Goal: Transaction & Acquisition: Purchase product/service

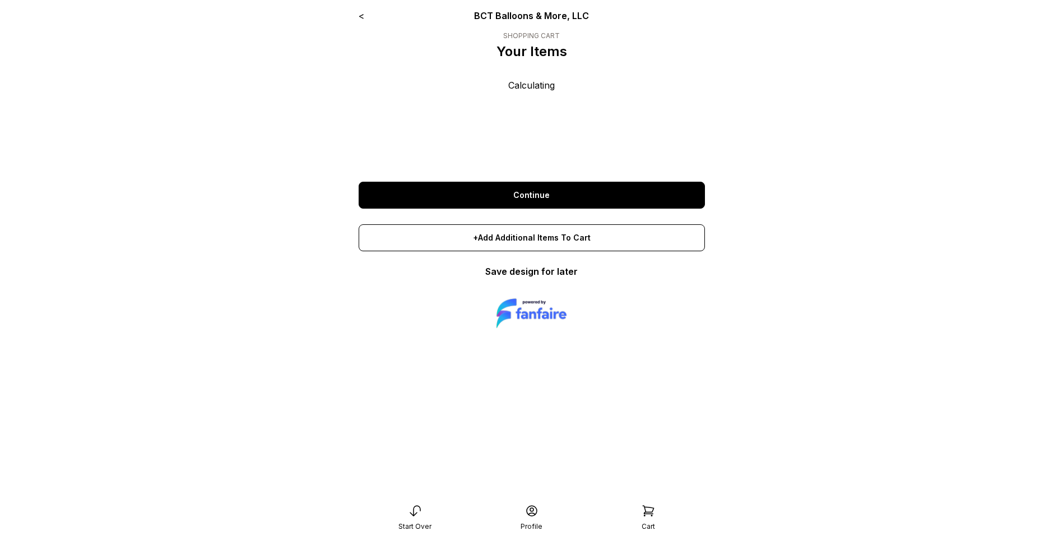
click at [578, 191] on link "Continue" at bounding box center [532, 195] width 346 height 27
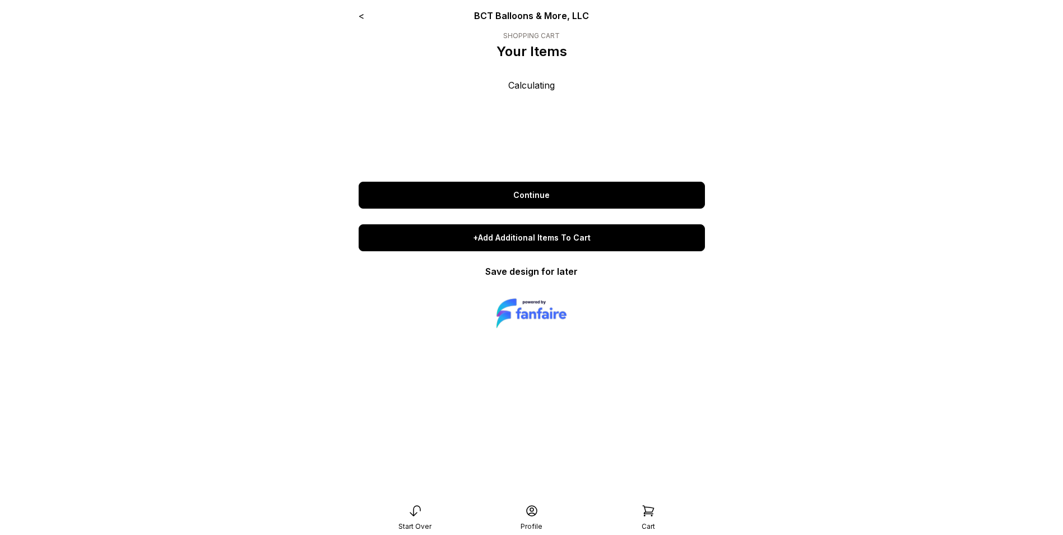
click at [534, 242] on div "+Add Additional Items To Cart" at bounding box center [532, 237] width 346 height 27
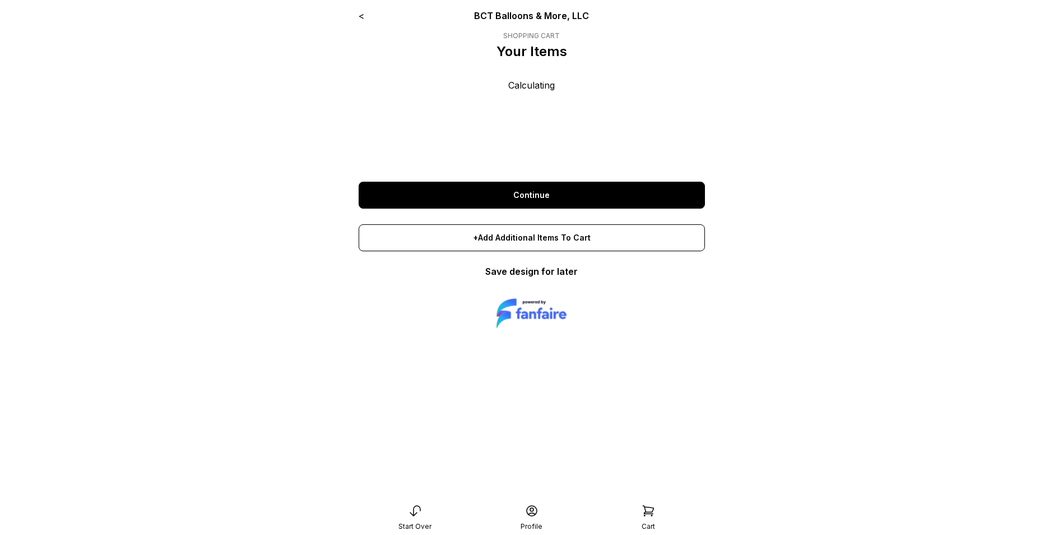
click at [539, 198] on link "Continue" at bounding box center [532, 195] width 346 height 27
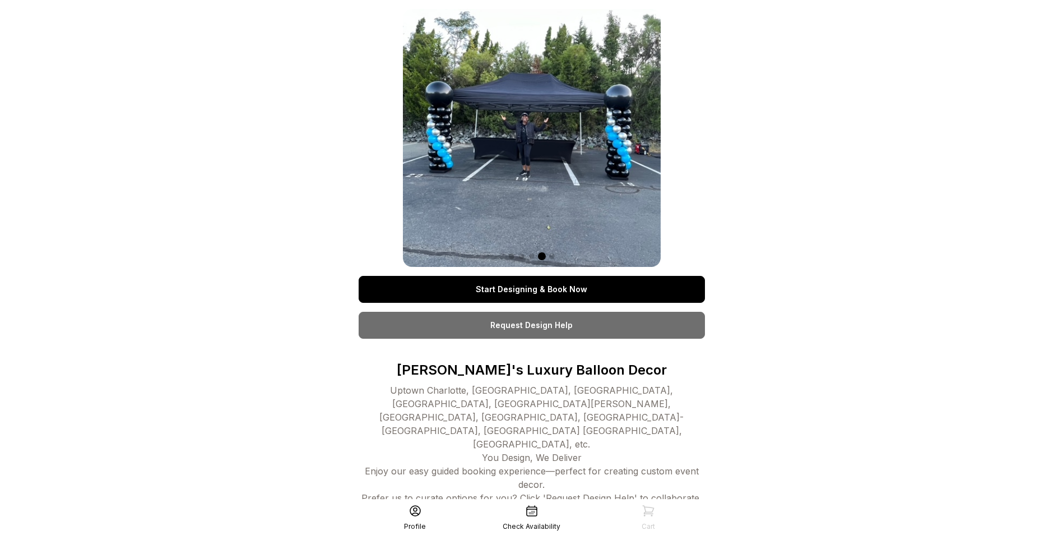
click at [575, 280] on link "Start Designing & Book Now" at bounding box center [532, 289] width 346 height 27
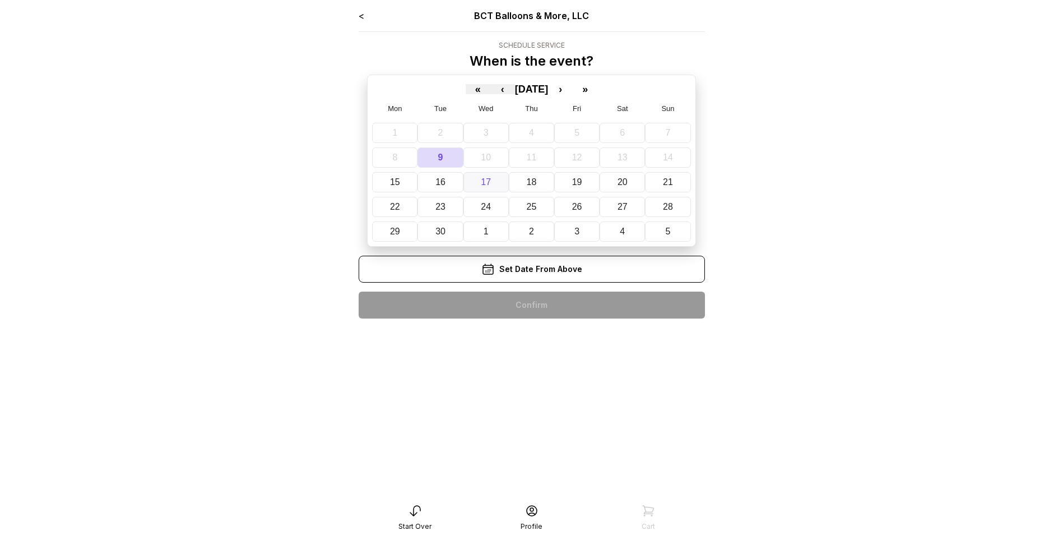
click at [488, 182] on abbr "17" at bounding box center [486, 182] width 10 height 10
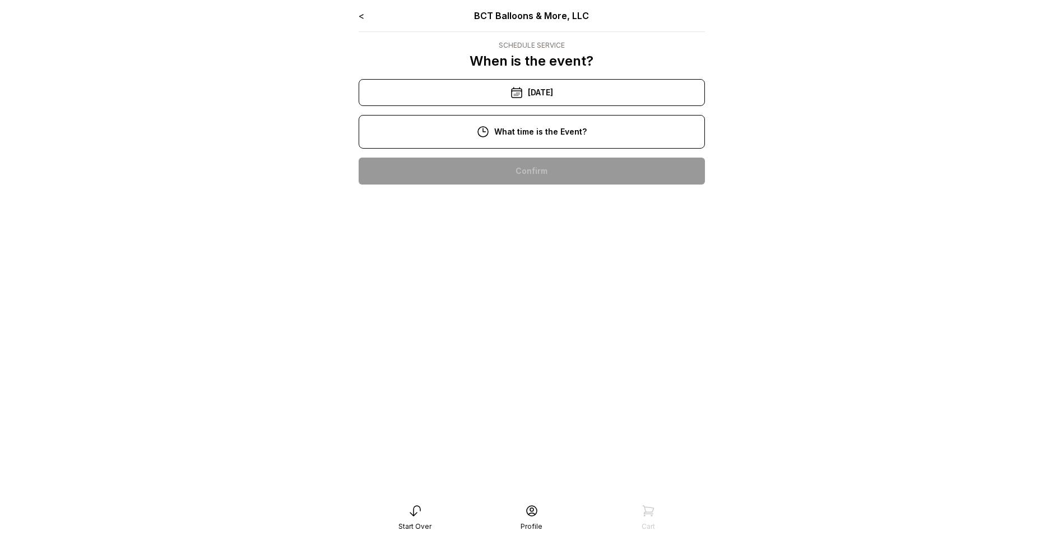
click at [501, 92] on div "9/17/2025" at bounding box center [532, 92] width 346 height 27
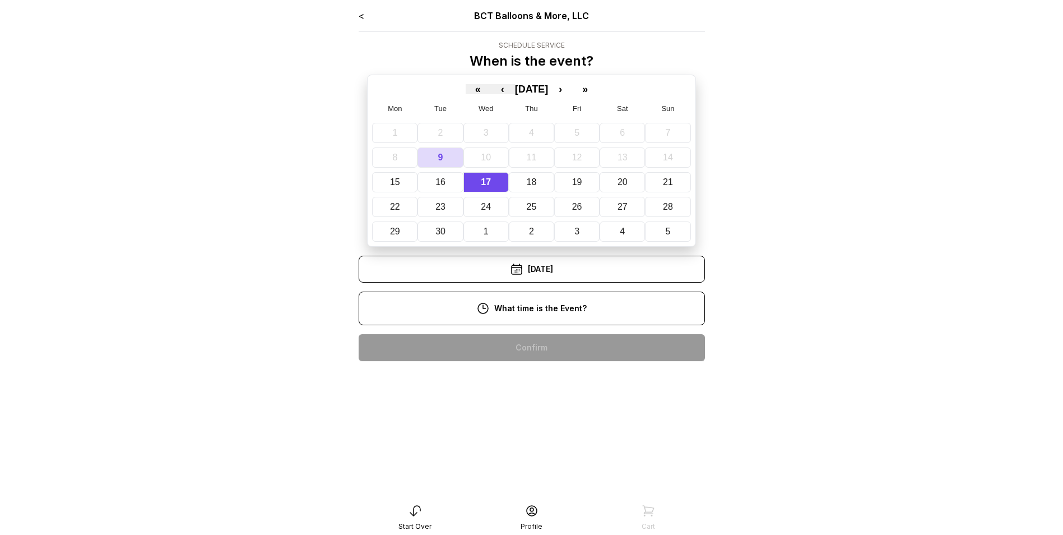
click at [544, 386] on div "11:00 am" at bounding box center [532, 383] width 329 height 27
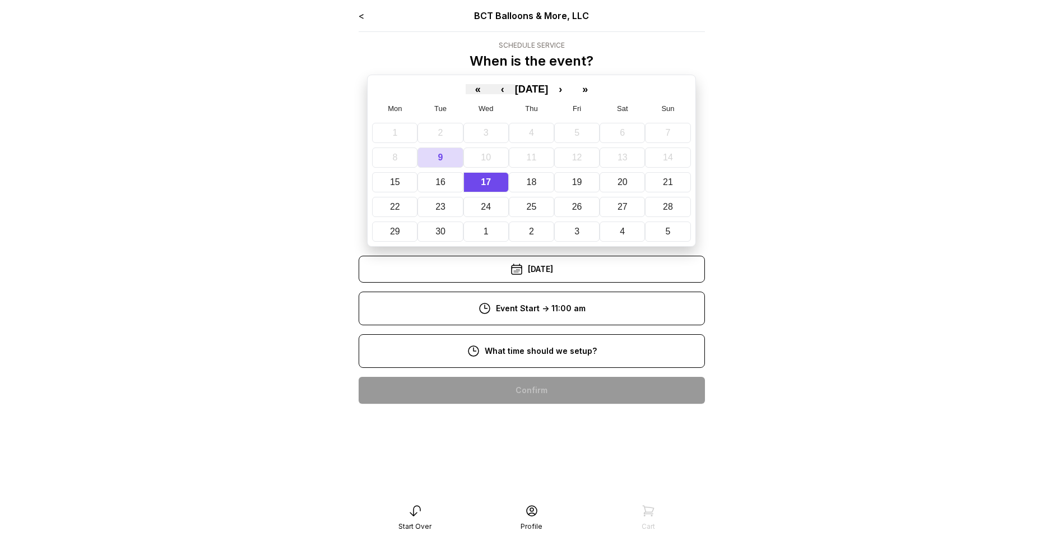
click at [542, 383] on div "8:00 am" at bounding box center [532, 390] width 329 height 27
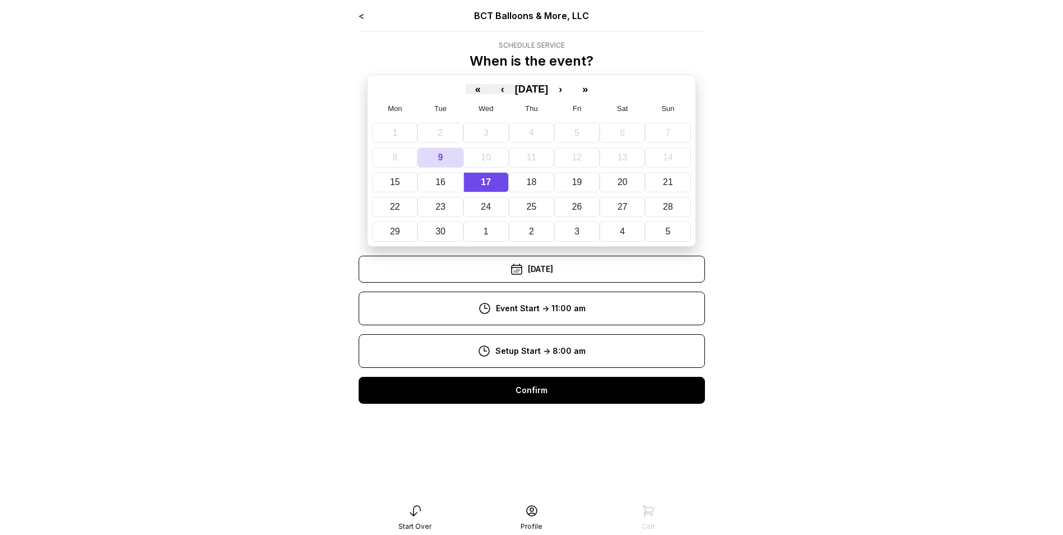
click at [526, 383] on div "Confirm" at bounding box center [532, 390] width 346 height 27
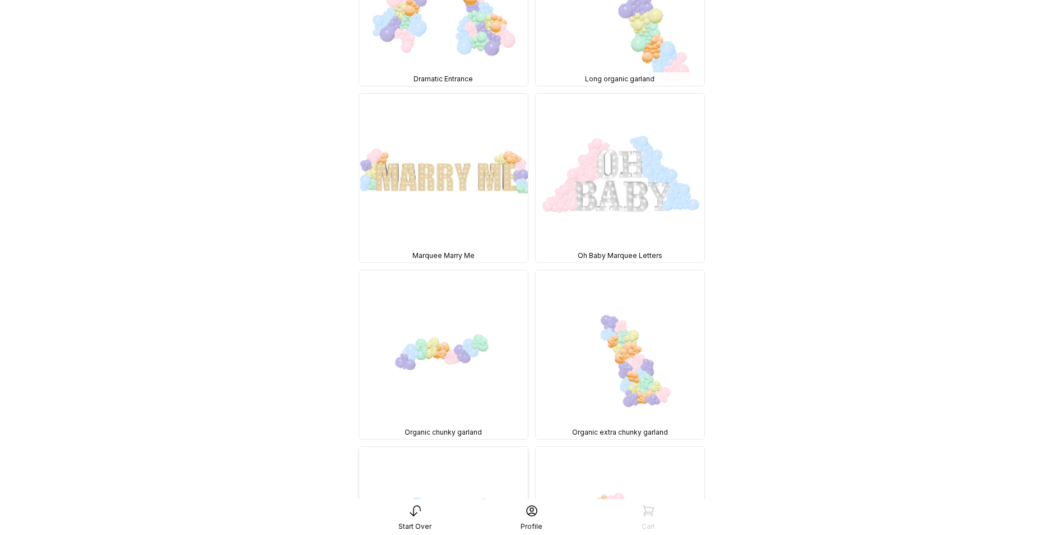
scroll to position [8748, 0]
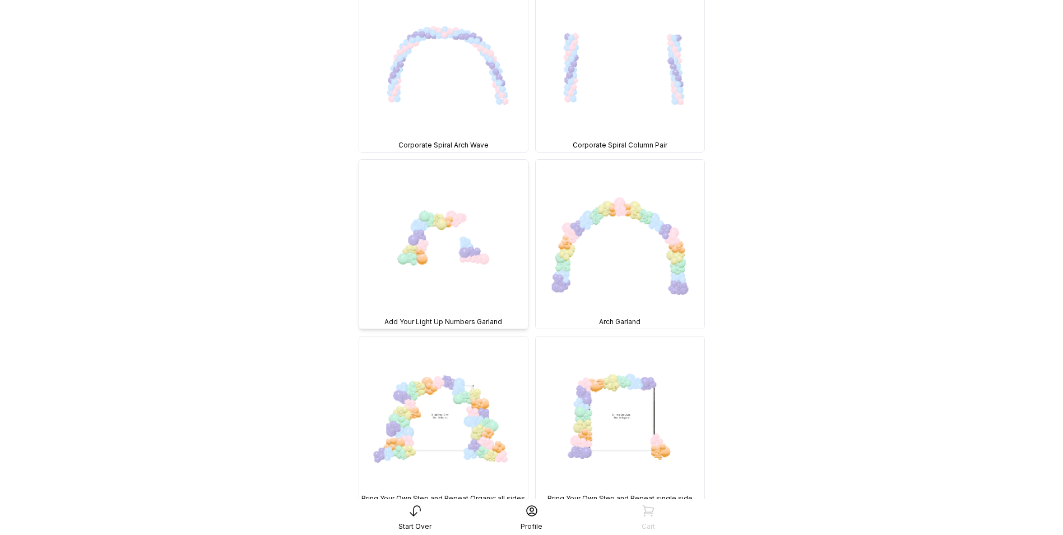
click at [452, 260] on img at bounding box center [443, 244] width 169 height 169
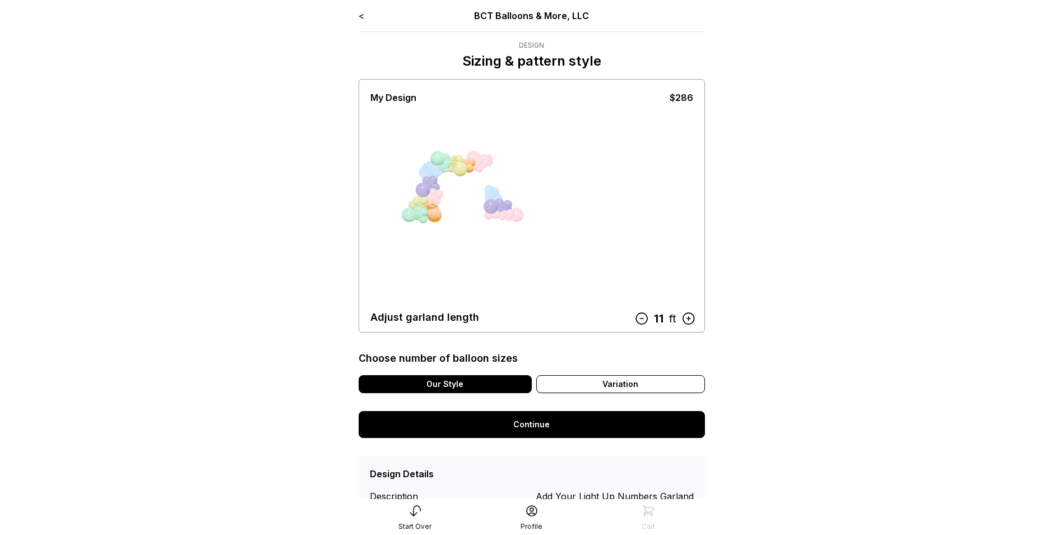
click at [688, 318] on icon at bounding box center [688, 318] width 11 height 11
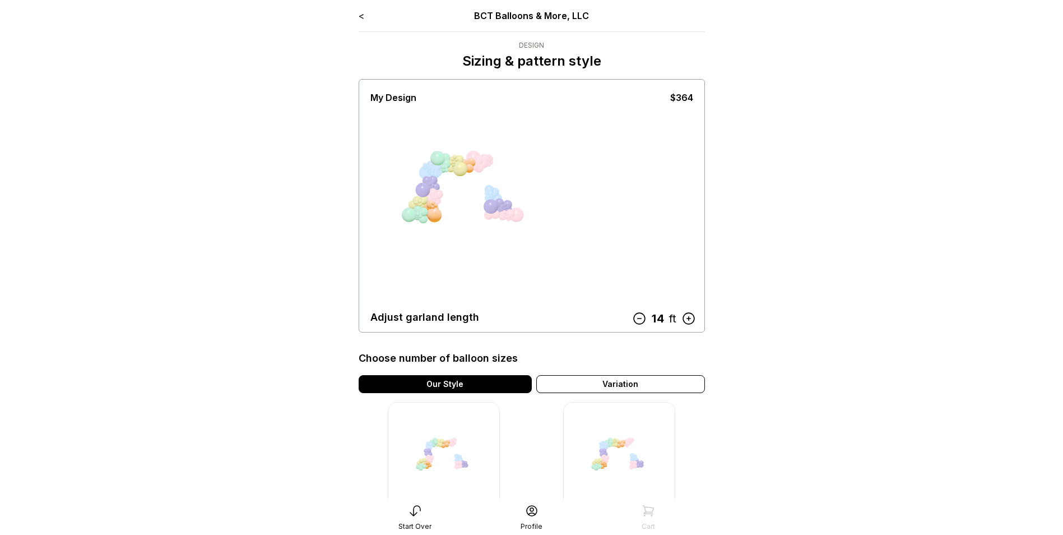
click at [688, 318] on icon at bounding box center [688, 318] width 11 height 11
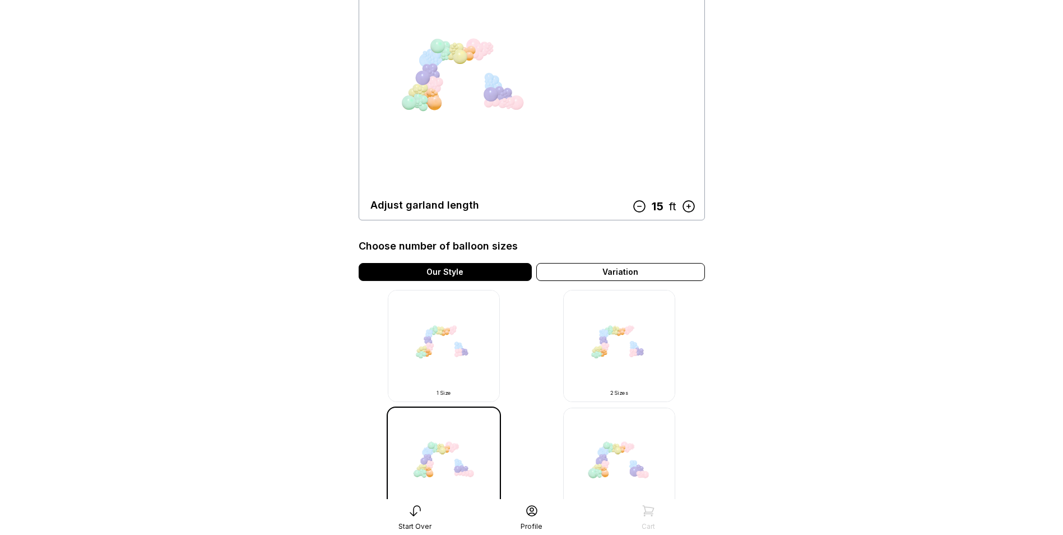
scroll to position [168, 0]
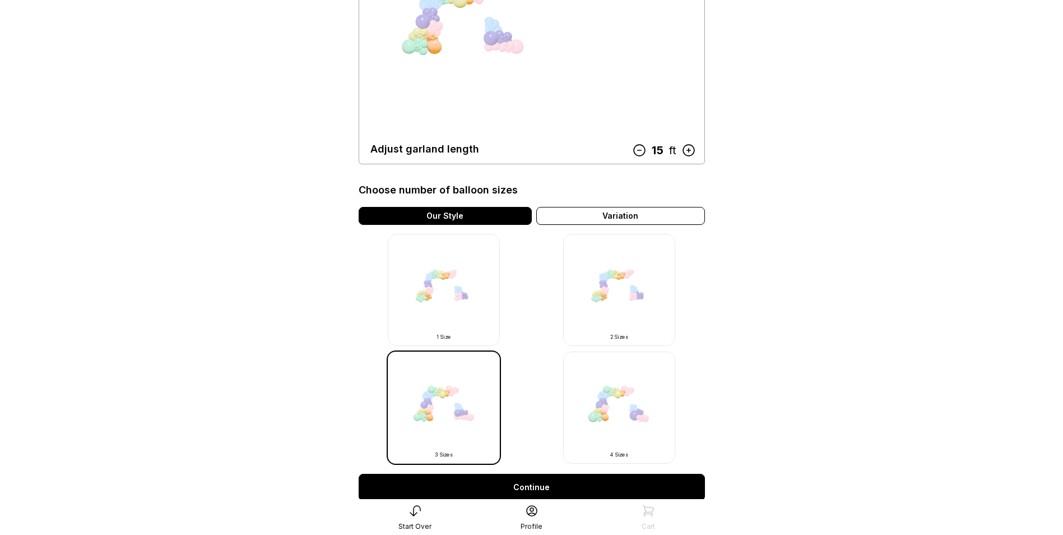
click at [649, 305] on img at bounding box center [619, 290] width 112 height 112
click at [621, 296] on img at bounding box center [619, 290] width 112 height 112
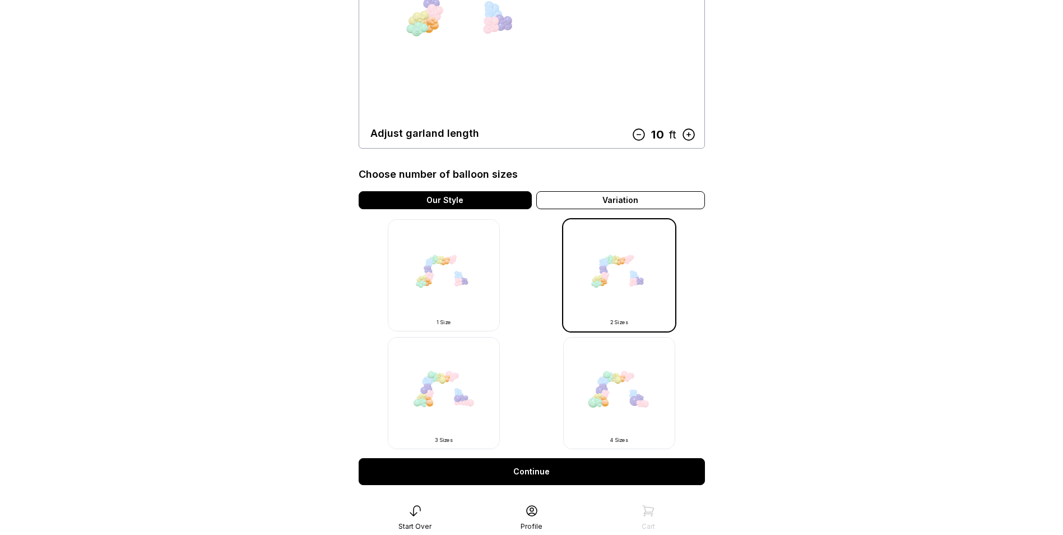
scroll to position [275, 0]
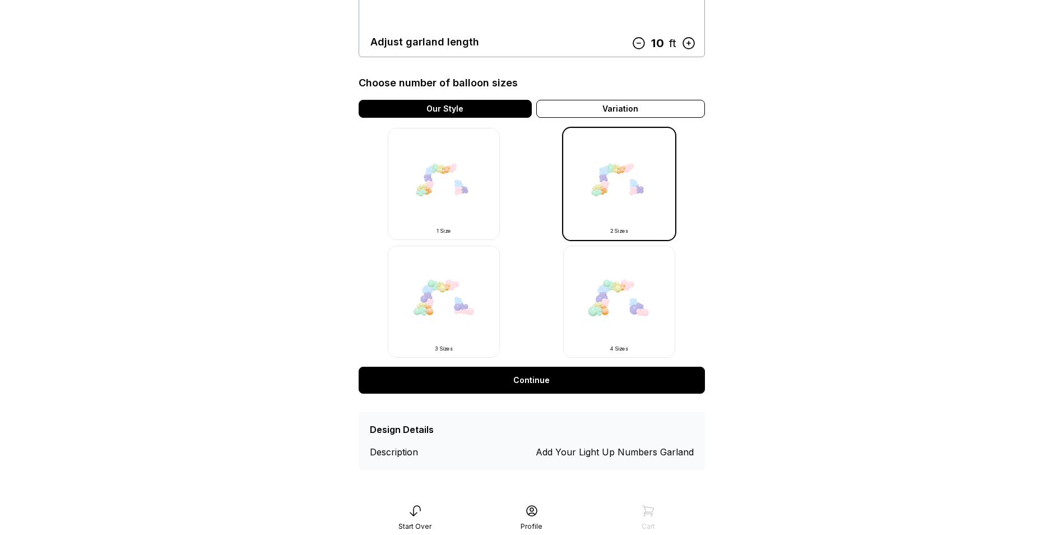
click at [544, 383] on link "Continue" at bounding box center [532, 380] width 346 height 27
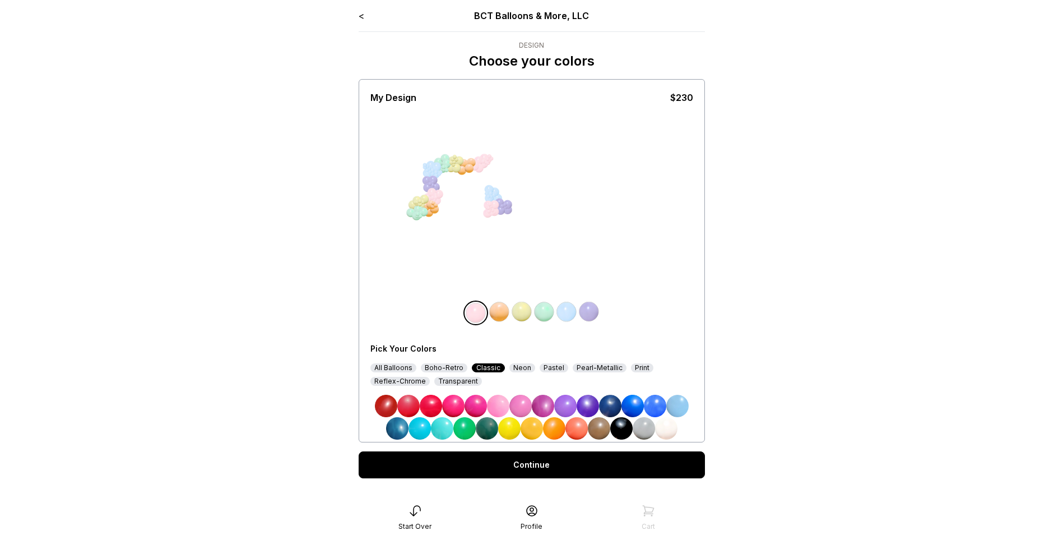
click at [395, 368] on div "All Balloons" at bounding box center [394, 367] width 46 height 9
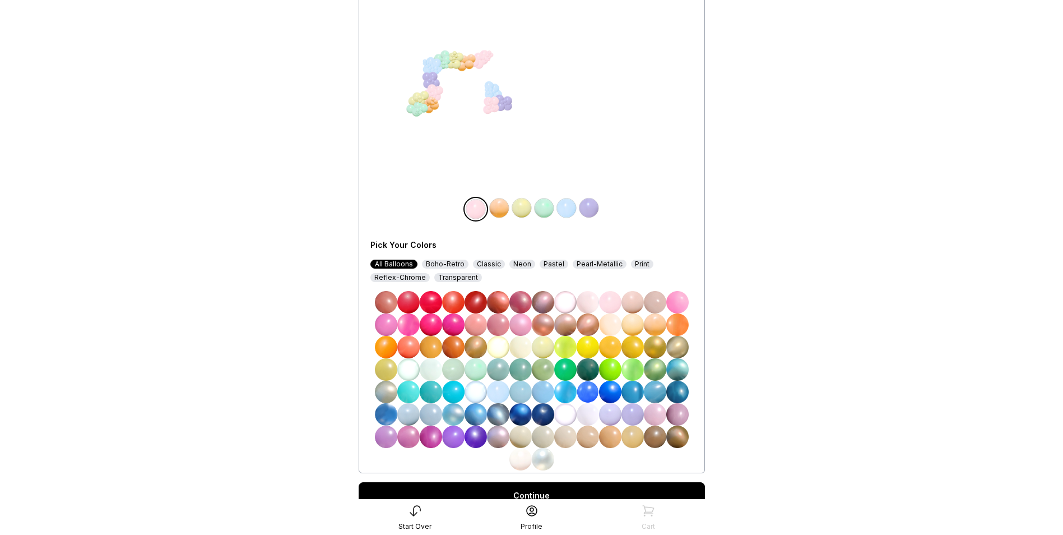
scroll to position [112, 0]
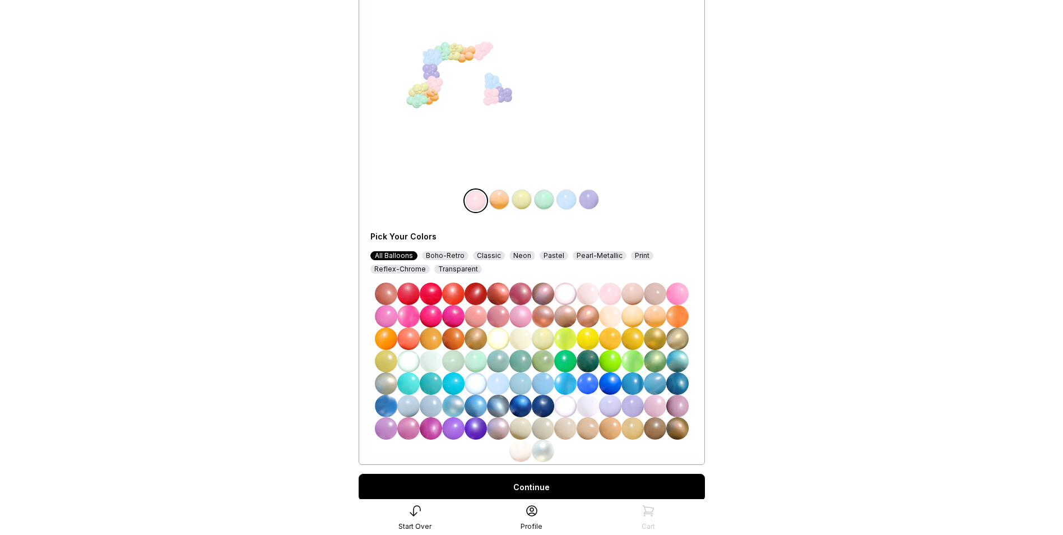
click at [520, 403] on img at bounding box center [521, 406] width 22 height 22
click at [545, 400] on img at bounding box center [543, 406] width 22 height 22
click at [524, 408] on img at bounding box center [521, 406] width 22 height 22
click at [498, 194] on img at bounding box center [499, 199] width 22 height 22
click at [543, 383] on img at bounding box center [543, 383] width 22 height 22
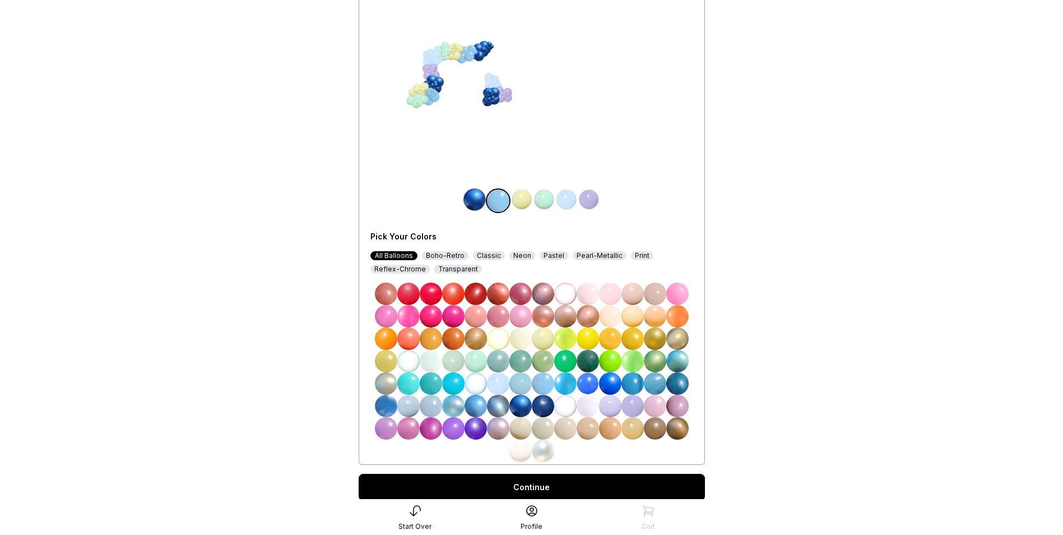
click at [518, 200] on img at bounding box center [522, 199] width 22 height 22
click at [544, 451] on img at bounding box center [543, 451] width 22 height 22
click at [502, 406] on img at bounding box center [498, 406] width 22 height 22
click at [593, 256] on div "Pearl-Metallic" at bounding box center [600, 255] width 54 height 9
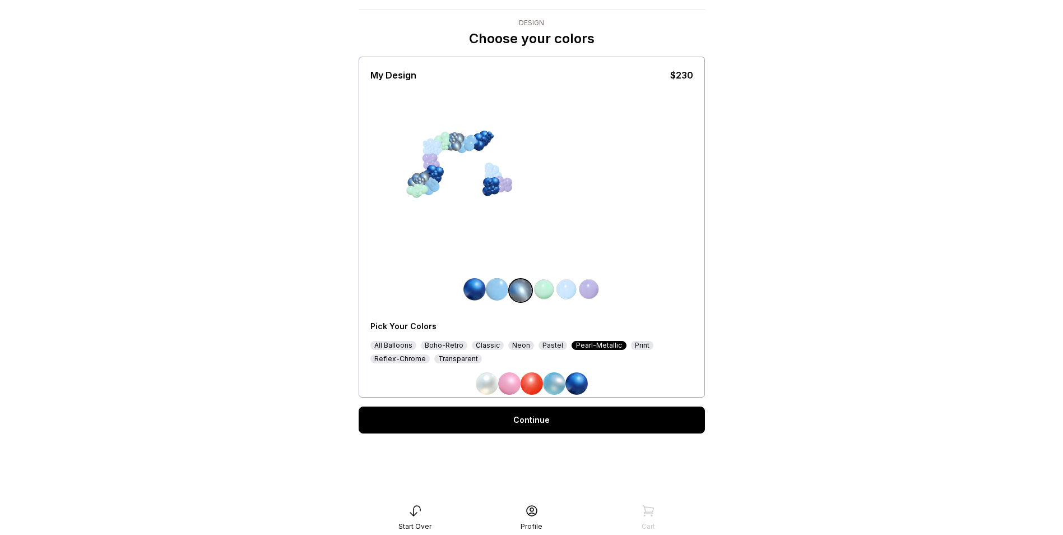
click at [491, 346] on div "Classic" at bounding box center [488, 345] width 32 height 9
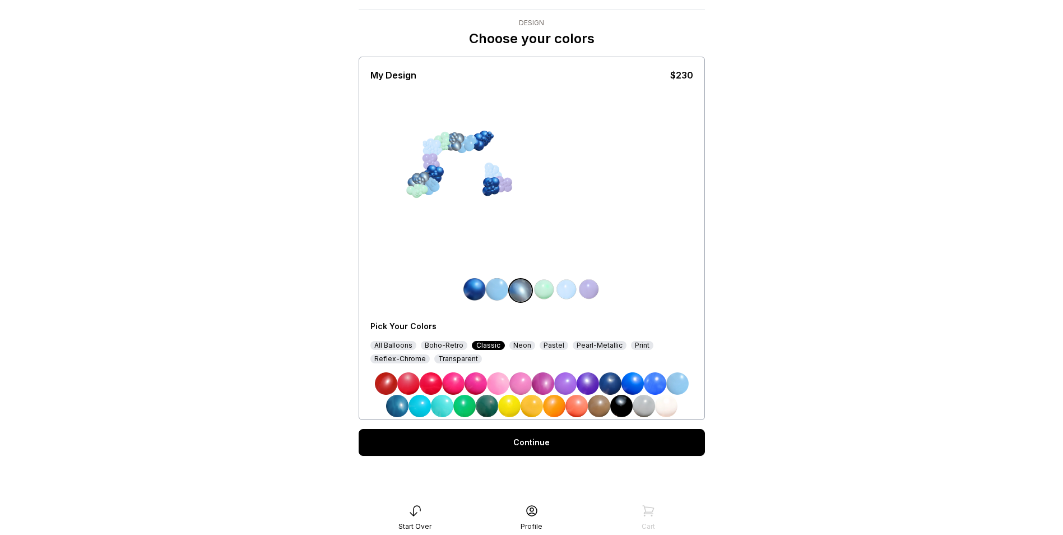
click at [640, 407] on img at bounding box center [644, 406] width 22 height 22
click at [547, 284] on img at bounding box center [544, 289] width 22 height 22
click at [669, 407] on img at bounding box center [666, 406] width 22 height 22
click at [405, 360] on div "Reflex-Chrome" at bounding box center [400, 358] width 59 height 9
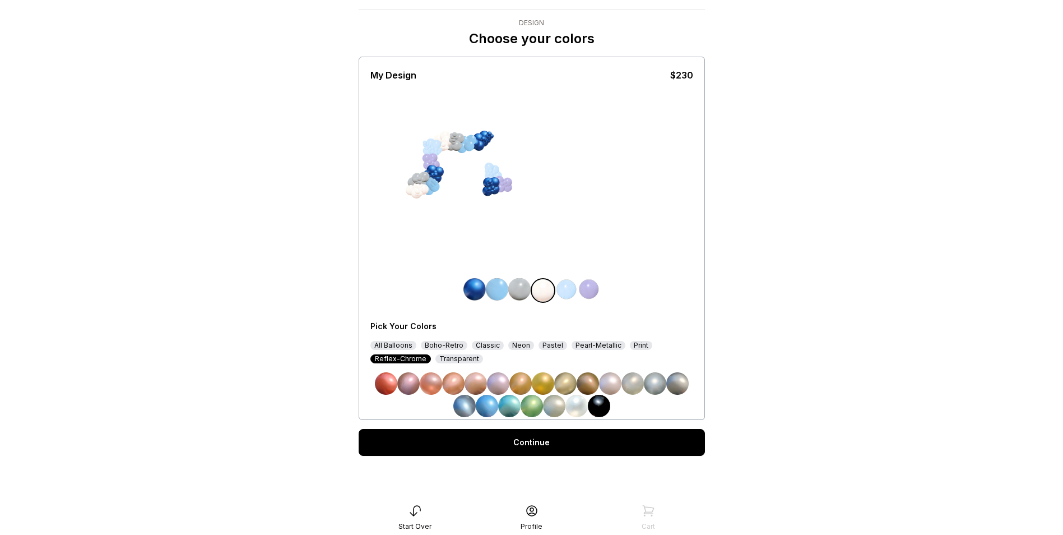
click at [520, 293] on img at bounding box center [519, 289] width 22 height 22
click at [654, 387] on img at bounding box center [655, 383] width 22 height 22
click at [591, 289] on img at bounding box center [589, 289] width 22 height 22
click at [404, 345] on div "All Balloons" at bounding box center [394, 345] width 46 height 9
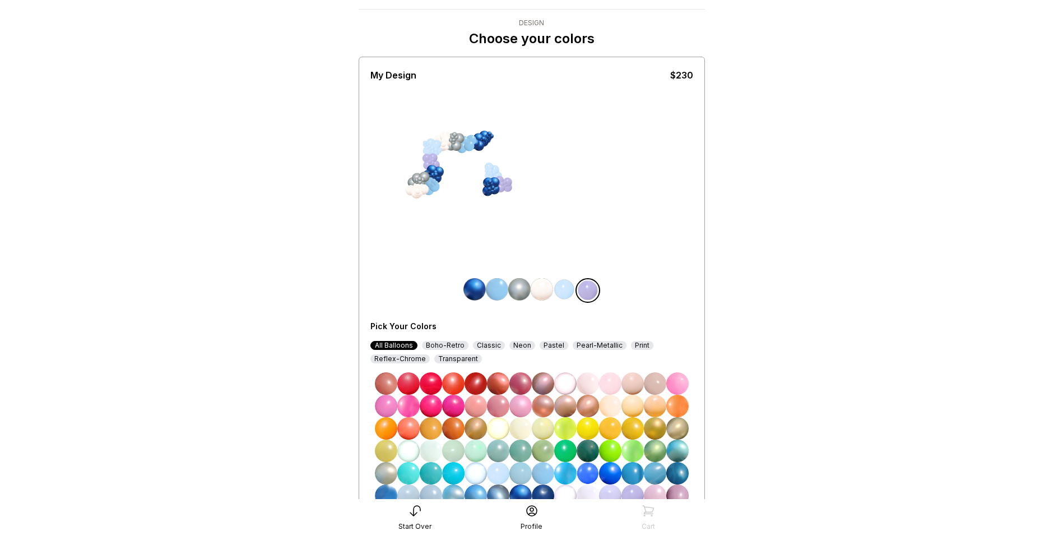
scroll to position [112, 0]
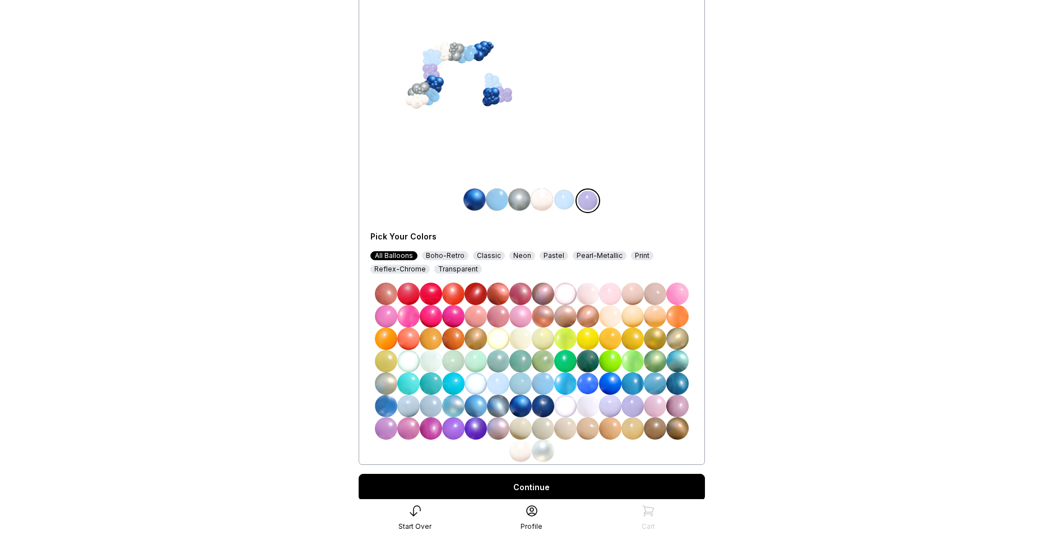
click at [541, 449] on img at bounding box center [543, 451] width 22 height 22
click at [567, 197] on img at bounding box center [564, 199] width 22 height 22
click at [681, 380] on img at bounding box center [678, 383] width 22 height 22
click at [482, 198] on img at bounding box center [475, 199] width 22 height 22
click at [674, 383] on img at bounding box center [678, 383] width 22 height 22
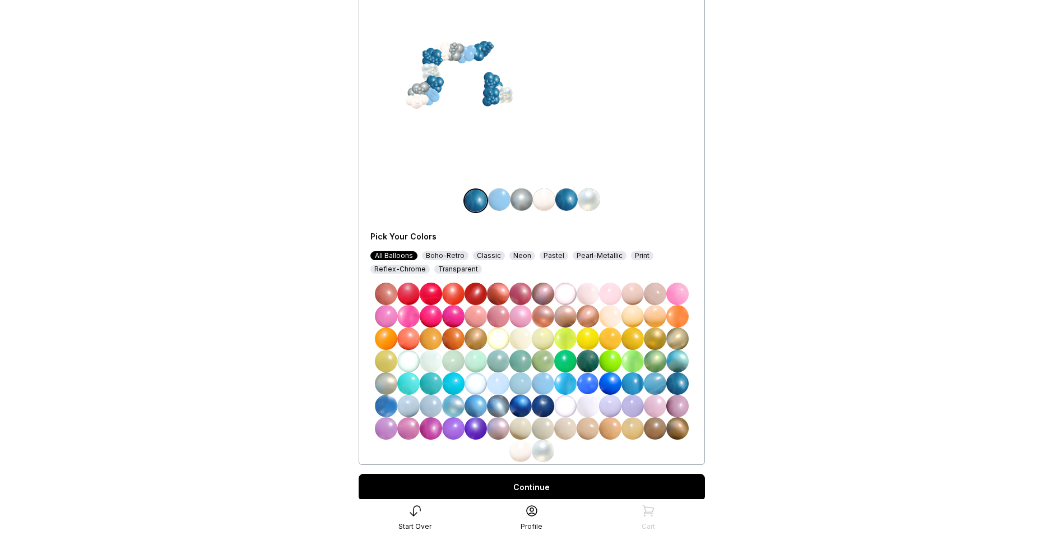
click at [575, 199] on img at bounding box center [567, 199] width 22 height 22
click at [541, 406] on img at bounding box center [543, 406] width 22 height 22
drag, startPoint x: 547, startPoint y: 450, endPoint x: 554, endPoint y: 434, distance: 16.6
click at [547, 450] on img at bounding box center [543, 451] width 22 height 22
click at [591, 196] on img at bounding box center [589, 199] width 22 height 22
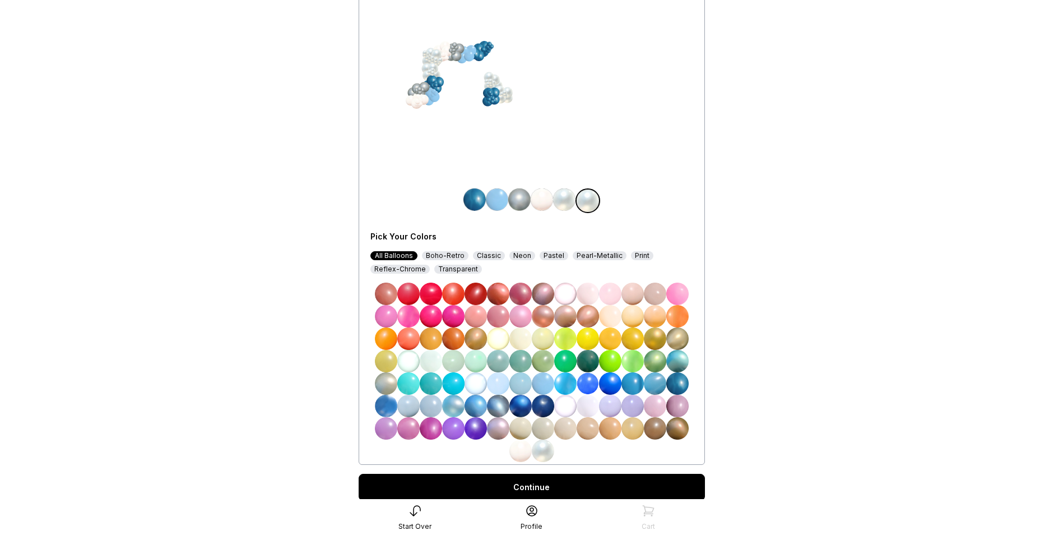
click at [547, 403] on img at bounding box center [543, 406] width 22 height 22
click at [517, 410] on img at bounding box center [521, 406] width 22 height 22
click at [503, 406] on img at bounding box center [498, 406] width 22 height 22
click at [387, 410] on img at bounding box center [386, 406] width 22 height 22
click at [406, 409] on img at bounding box center [408, 406] width 22 height 22
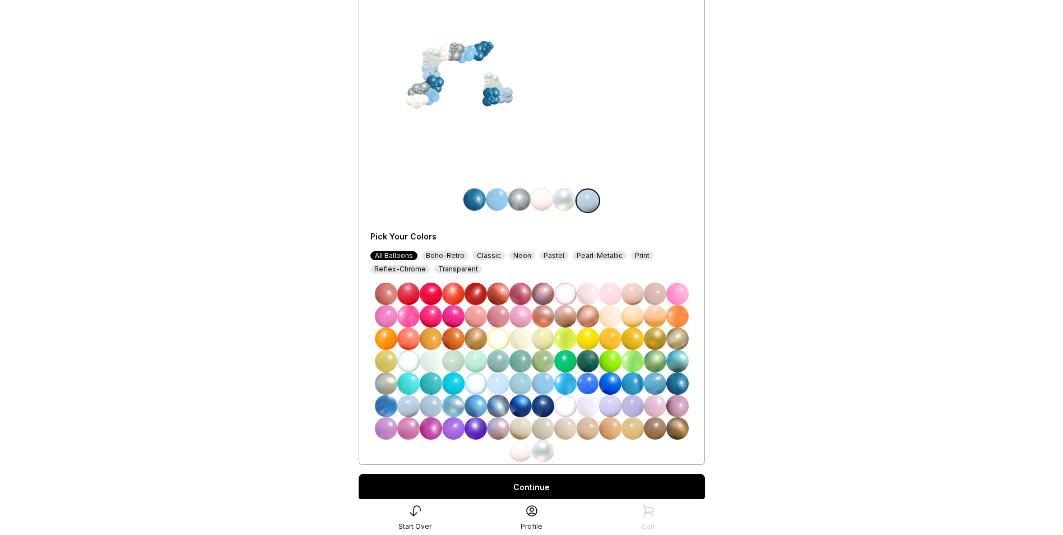
click at [519, 407] on img at bounding box center [521, 406] width 22 height 22
click at [542, 407] on img at bounding box center [543, 406] width 22 height 22
click at [525, 199] on img at bounding box center [519, 199] width 22 height 22
click at [547, 201] on img at bounding box center [544, 199] width 22 height 22
click at [548, 407] on img at bounding box center [543, 406] width 22 height 22
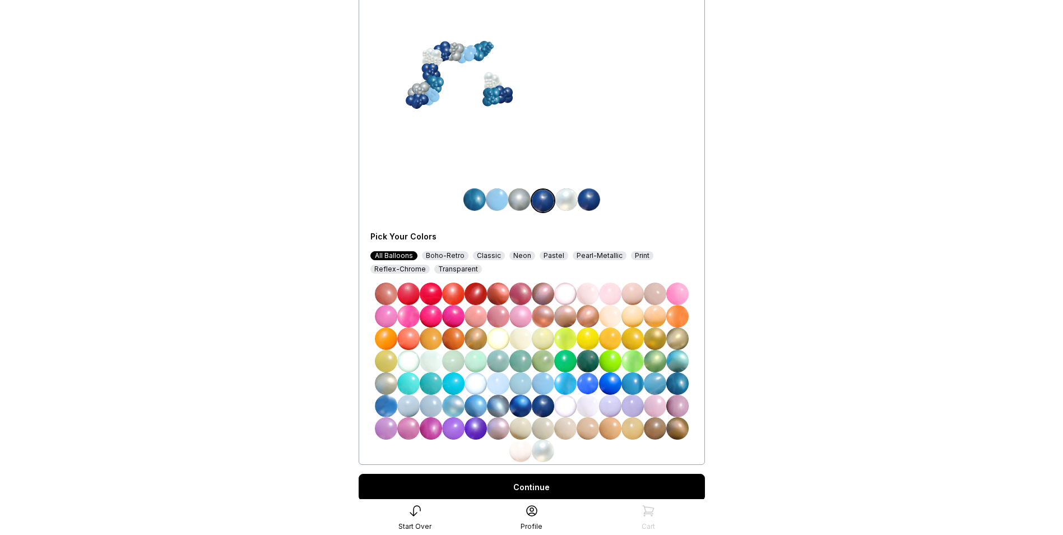
click at [595, 199] on img at bounding box center [589, 199] width 22 height 22
click at [502, 193] on img at bounding box center [497, 199] width 22 height 22
click at [552, 452] on img at bounding box center [543, 451] width 22 height 22
click at [574, 192] on img at bounding box center [567, 199] width 22 height 22
click at [498, 386] on img at bounding box center [498, 383] width 22 height 22
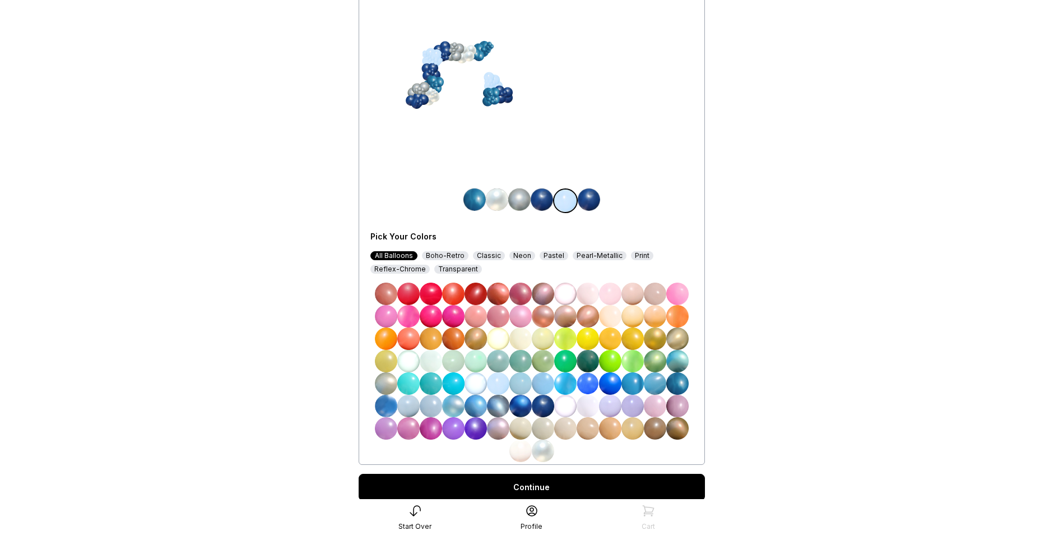
click at [549, 378] on img at bounding box center [543, 383] width 22 height 22
click at [593, 383] on img at bounding box center [588, 383] width 22 height 22
click at [628, 382] on img at bounding box center [633, 383] width 22 height 22
click at [651, 383] on img at bounding box center [655, 383] width 22 height 22
click at [380, 405] on img at bounding box center [386, 406] width 22 height 22
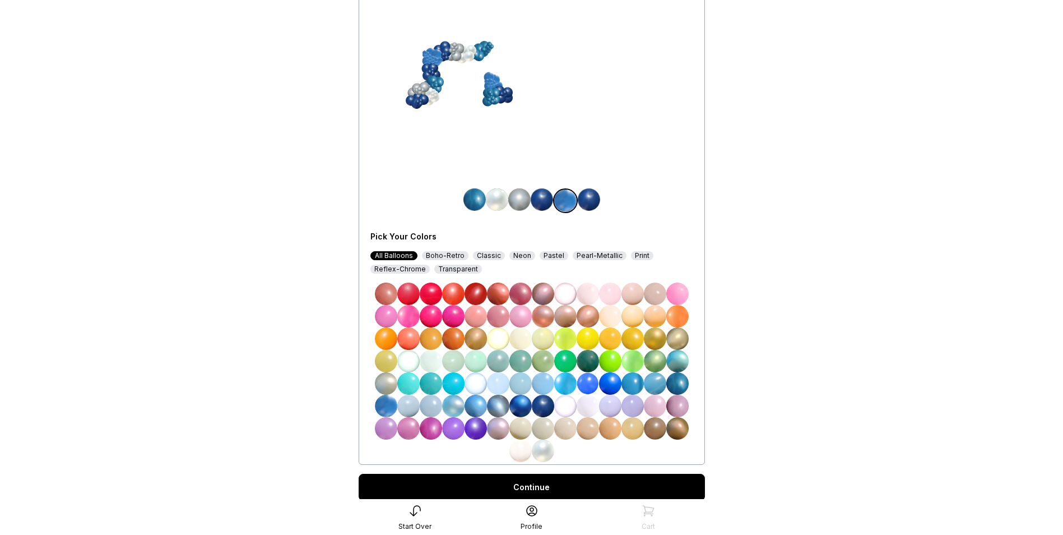
click at [682, 386] on img at bounding box center [678, 383] width 22 height 22
click at [588, 203] on img at bounding box center [589, 199] width 22 height 22
click at [525, 448] on img at bounding box center [521, 451] width 22 height 22
click at [474, 203] on img at bounding box center [475, 199] width 22 height 22
click at [475, 408] on img at bounding box center [476, 406] width 22 height 22
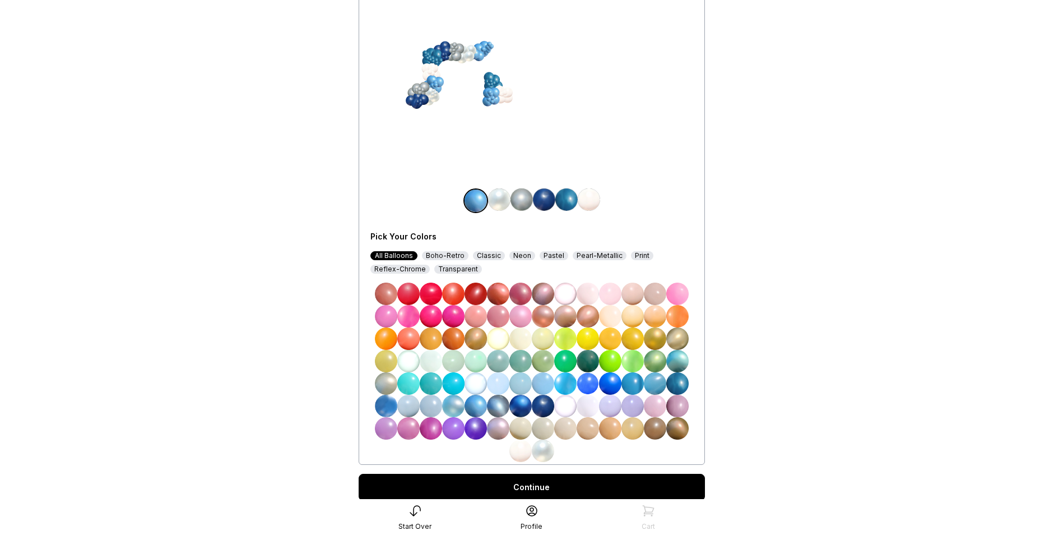
click at [496, 408] on img at bounding box center [498, 406] width 22 height 22
click at [545, 405] on img at bounding box center [543, 406] width 22 height 22
click at [504, 198] on img at bounding box center [499, 199] width 22 height 22
click at [524, 450] on img at bounding box center [521, 451] width 22 height 22
click at [598, 199] on img at bounding box center [589, 199] width 22 height 22
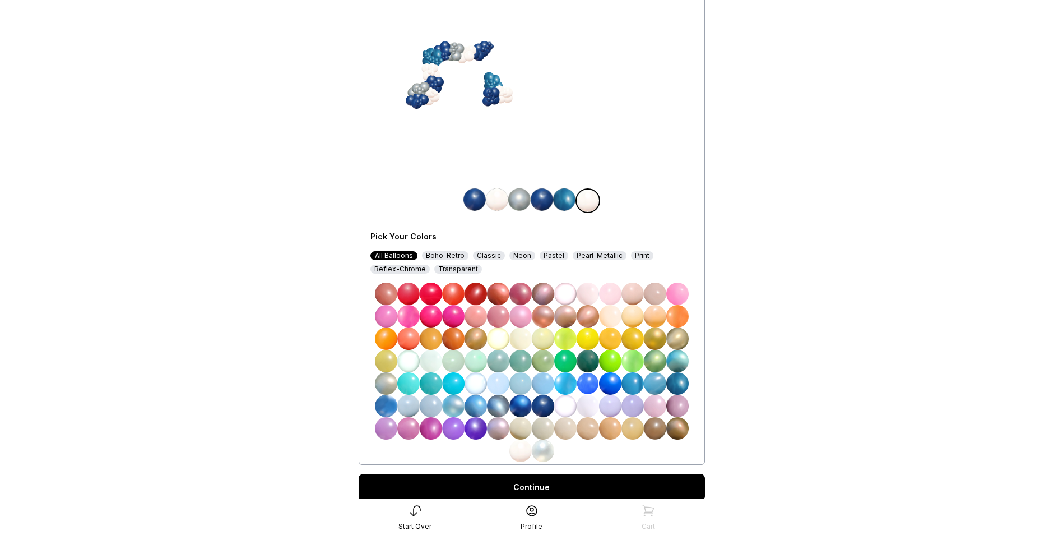
click at [547, 451] on img at bounding box center [543, 451] width 22 height 22
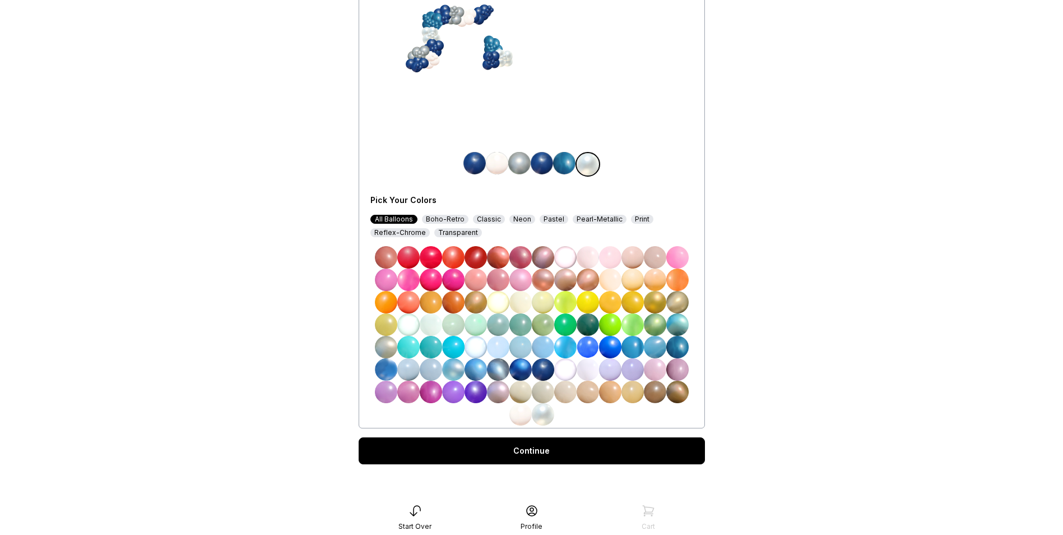
scroll to position [152, 0]
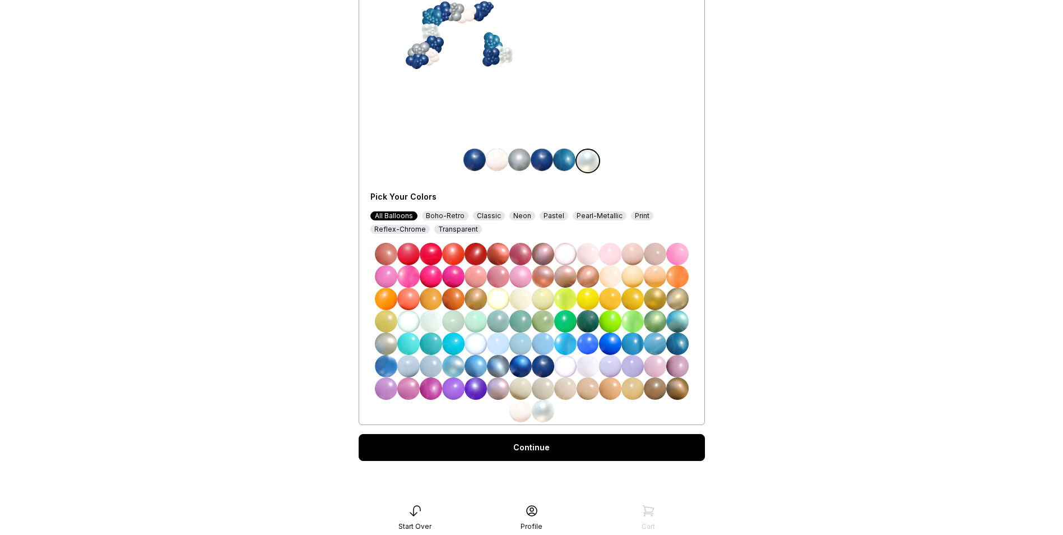
click at [566, 161] on img at bounding box center [564, 160] width 22 height 22
click at [492, 216] on div "Classic" at bounding box center [489, 215] width 32 height 9
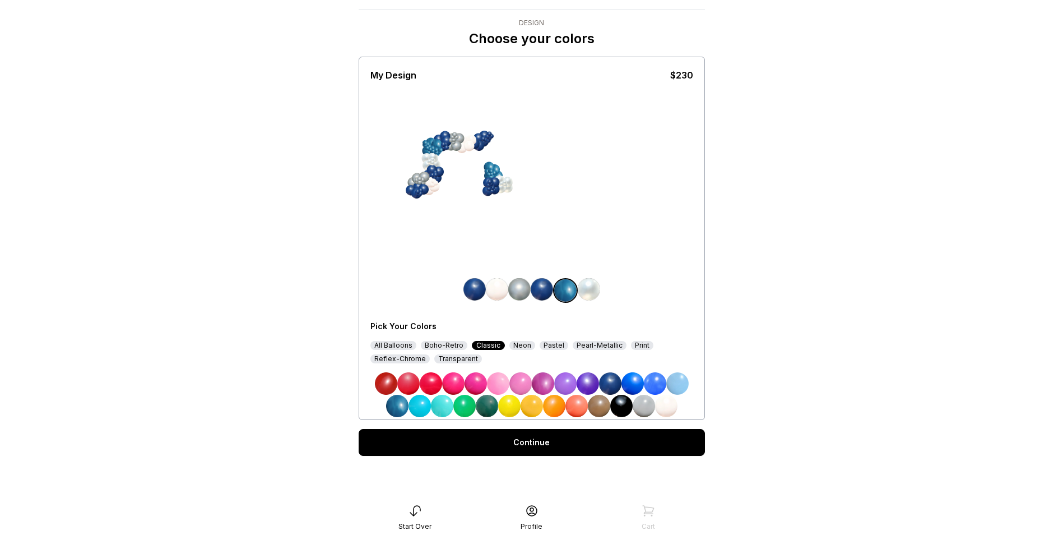
click at [646, 408] on img at bounding box center [644, 406] width 22 height 22
click at [692, 392] on div at bounding box center [532, 394] width 323 height 45
click at [687, 389] on img at bounding box center [678, 383] width 22 height 22
click at [396, 406] on img at bounding box center [397, 406] width 22 height 22
click at [542, 288] on img at bounding box center [542, 289] width 22 height 22
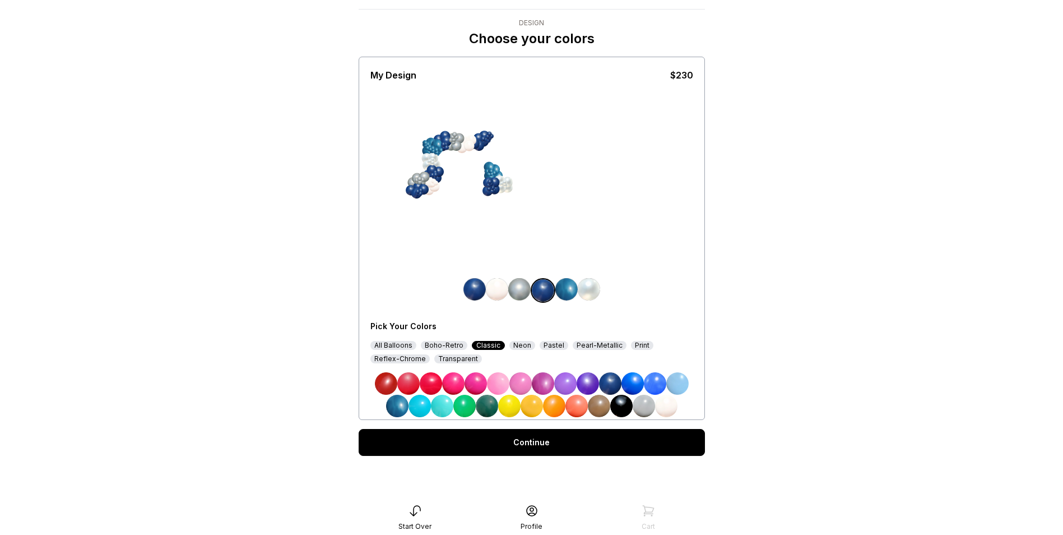
click at [403, 401] on img at bounding box center [397, 406] width 22 height 22
click at [568, 289] on img at bounding box center [567, 289] width 22 height 22
click at [414, 358] on div "Reflex-Chrome" at bounding box center [400, 358] width 59 height 9
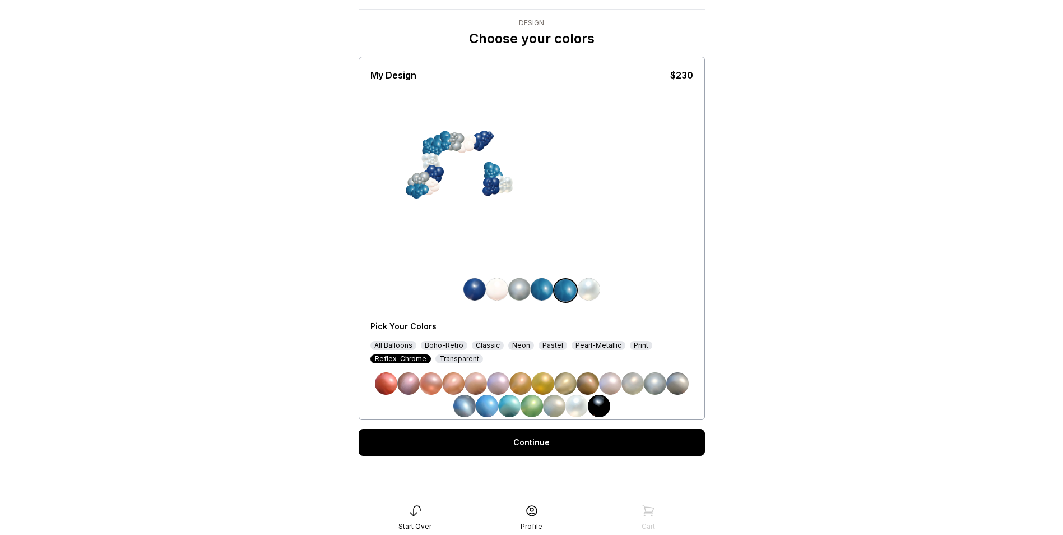
click at [488, 343] on div "Classic" at bounding box center [488, 345] width 32 height 9
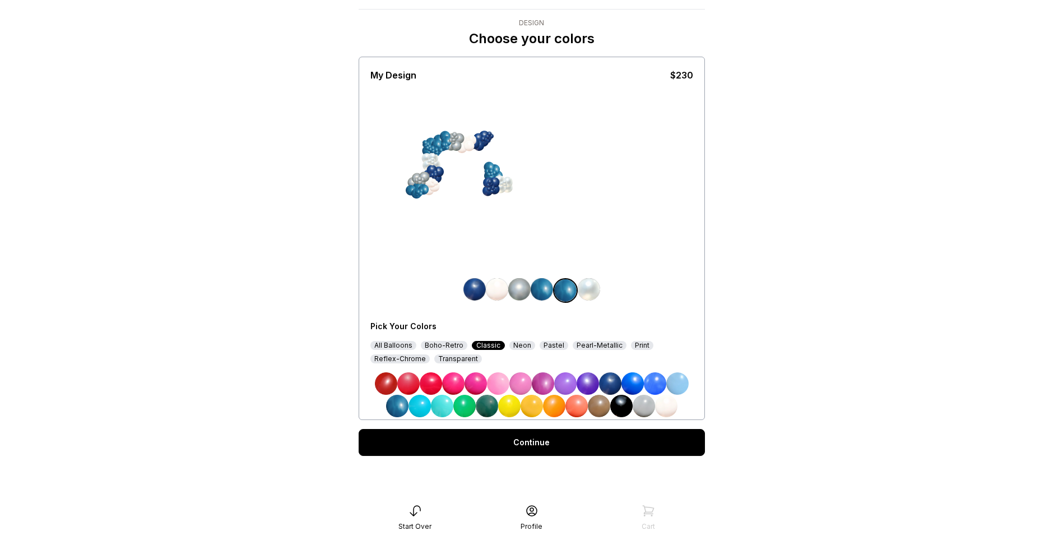
click at [649, 401] on img at bounding box center [644, 406] width 22 height 22
click at [596, 290] on img at bounding box center [589, 289] width 22 height 22
click at [644, 408] on img at bounding box center [644, 406] width 22 height 22
click at [595, 346] on div "Pearl-Metallic" at bounding box center [600, 345] width 54 height 9
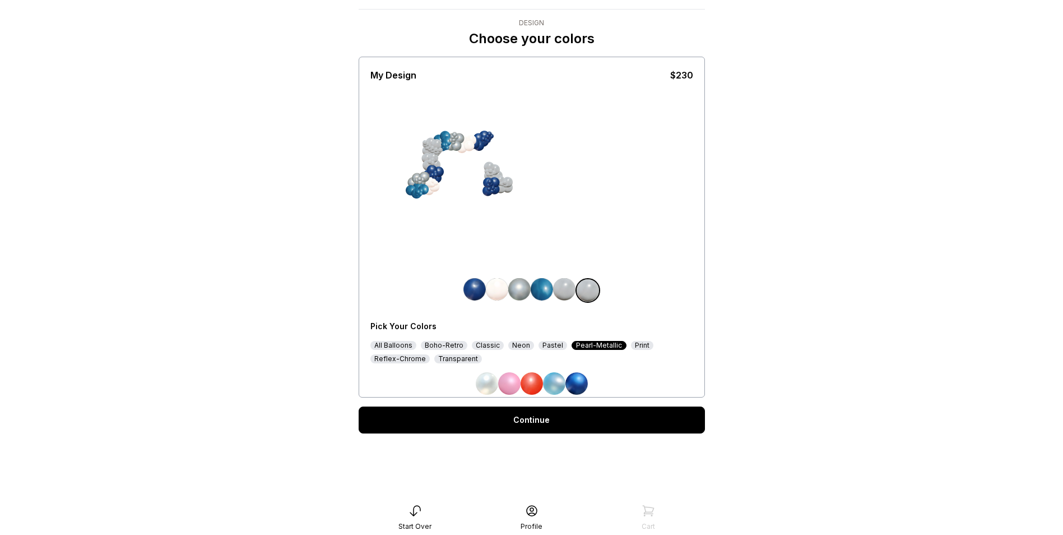
click at [567, 289] on img at bounding box center [564, 289] width 22 height 22
click at [488, 384] on img at bounding box center [487, 383] width 22 height 22
click at [580, 387] on img at bounding box center [577, 383] width 22 height 22
click at [411, 358] on div "Reflex-Chrome" at bounding box center [400, 358] width 59 height 9
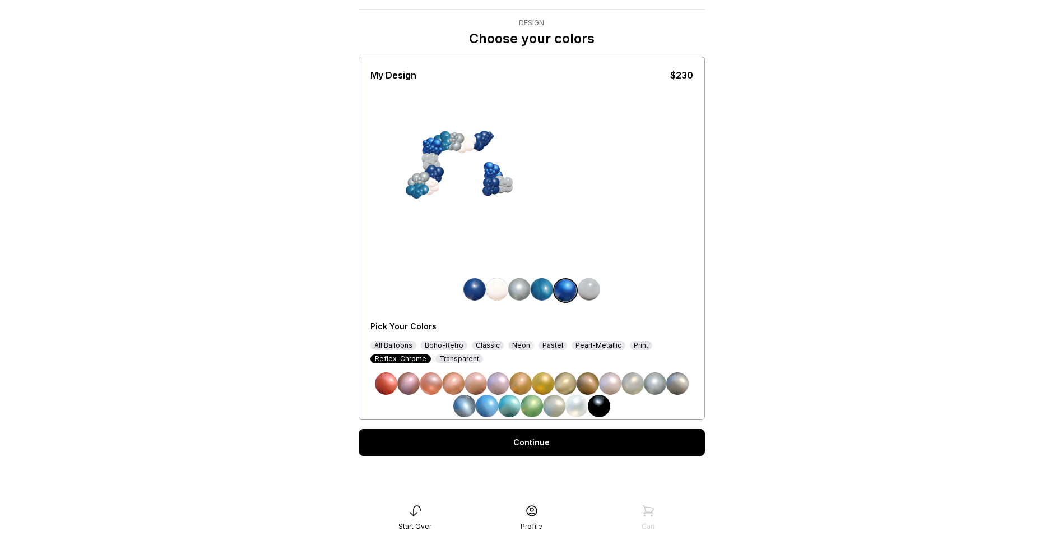
click at [447, 346] on div "Boho-Retro" at bounding box center [444, 345] width 47 height 9
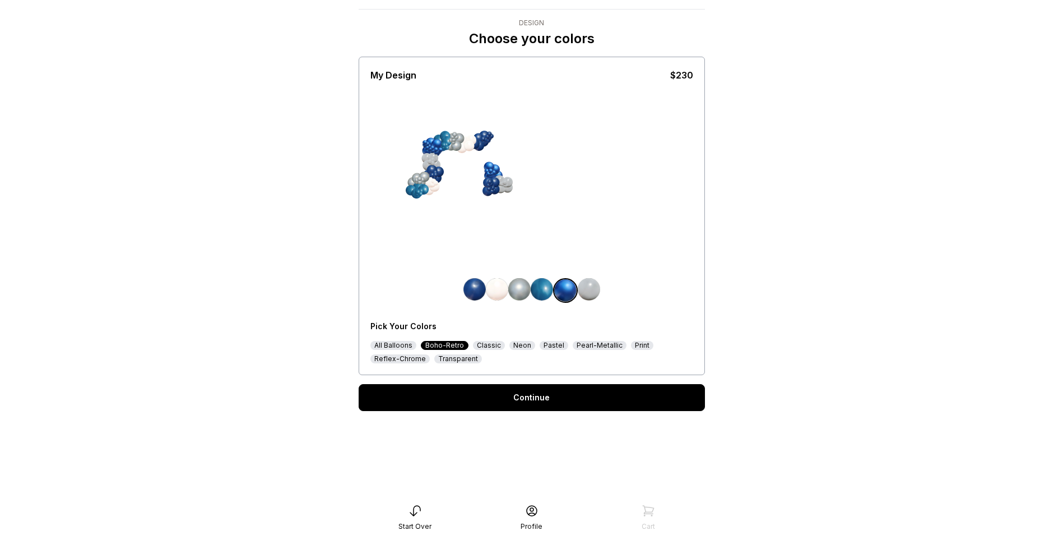
scroll to position [40, 0]
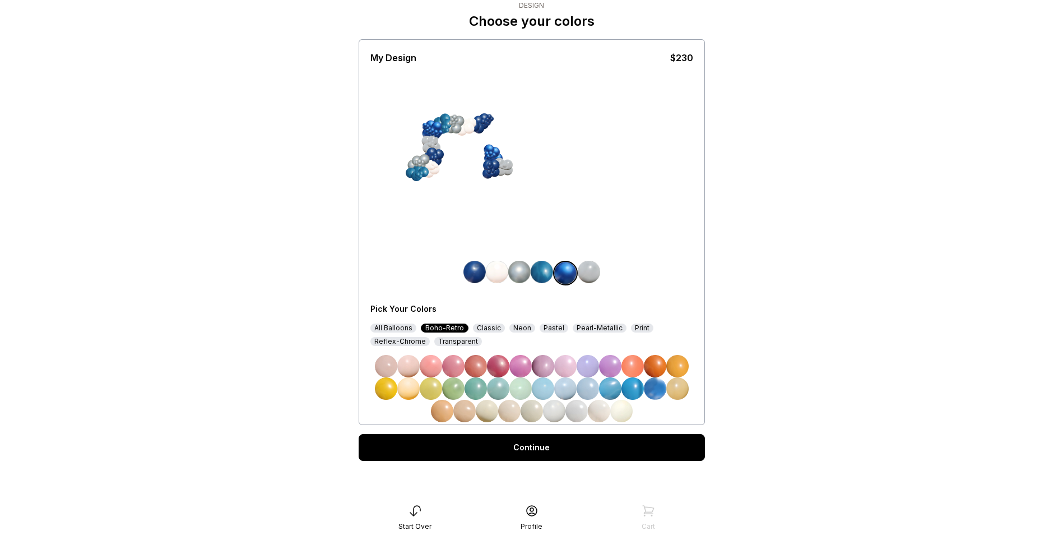
click at [590, 270] on img at bounding box center [589, 272] width 22 height 22
click at [575, 415] on img at bounding box center [577, 411] width 22 height 22
click at [561, 414] on img at bounding box center [554, 411] width 22 height 22
click at [622, 409] on img at bounding box center [621, 411] width 22 height 22
click at [396, 340] on div "Reflex-Chrome" at bounding box center [400, 341] width 59 height 9
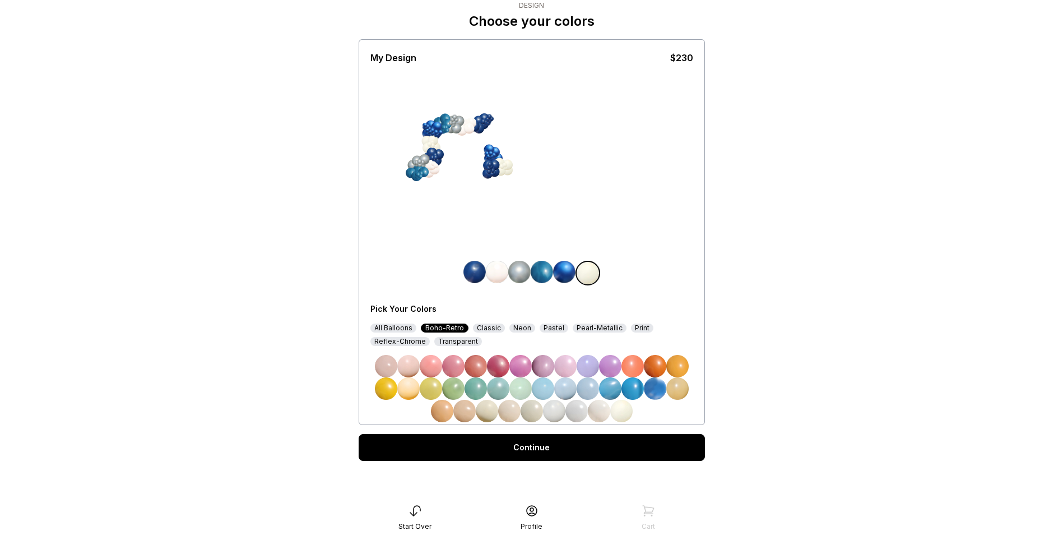
scroll to position [22, 0]
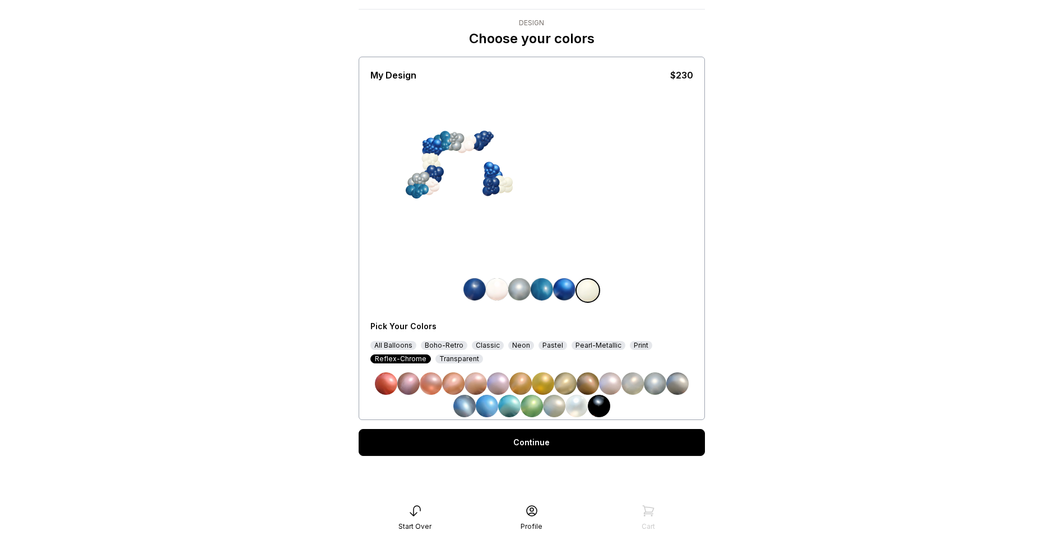
click at [576, 408] on img at bounding box center [577, 406] width 22 height 22
click at [496, 290] on img at bounding box center [497, 289] width 22 height 22
click at [576, 408] on img at bounding box center [577, 406] width 22 height 22
click at [592, 288] on img at bounding box center [589, 289] width 22 height 22
click at [597, 348] on div "Pearl-Metallic" at bounding box center [599, 345] width 54 height 9
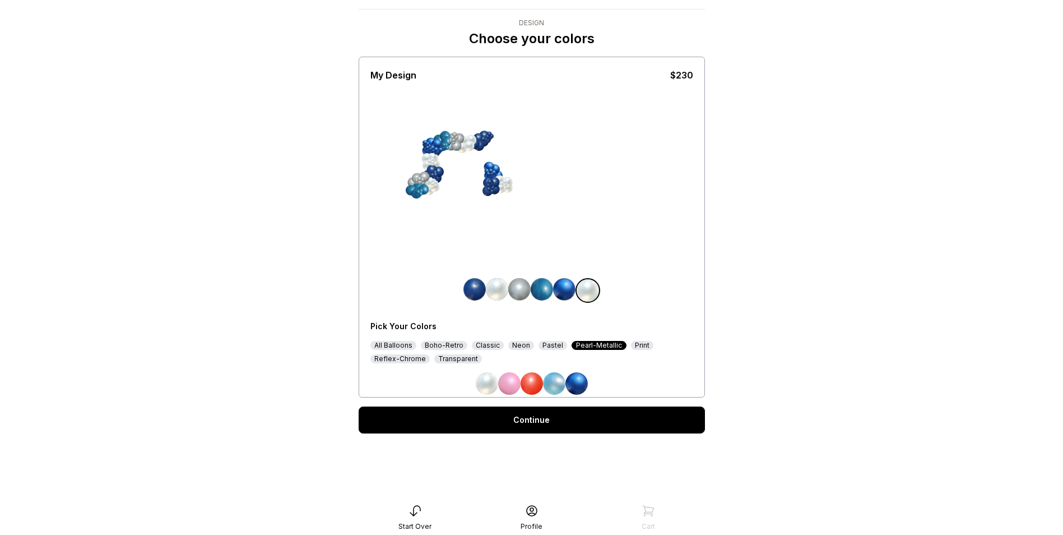
click at [518, 344] on div "Neon" at bounding box center [521, 345] width 26 height 9
click at [492, 345] on div "Classic" at bounding box center [488, 345] width 32 height 9
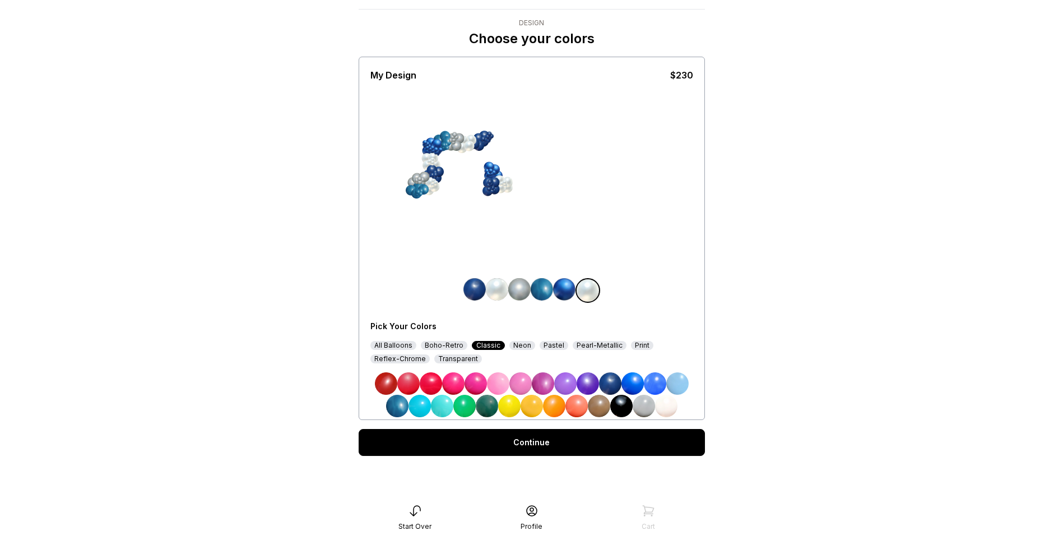
click at [538, 289] on img at bounding box center [542, 289] width 22 height 22
click at [668, 405] on img at bounding box center [666, 406] width 22 height 22
click at [631, 345] on div "Print" at bounding box center [642, 345] width 22 height 9
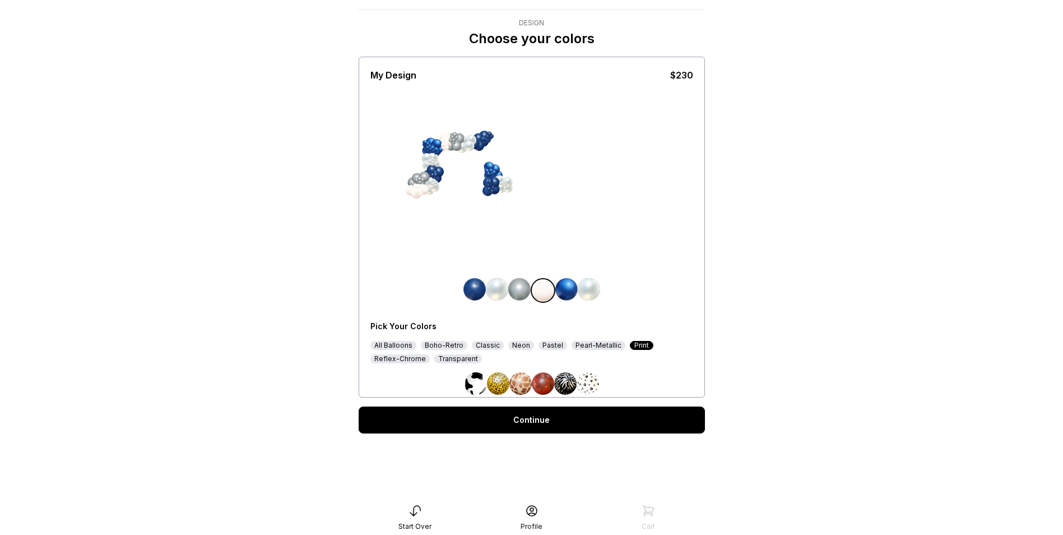
click at [460, 360] on div "Transparent" at bounding box center [458, 358] width 48 height 9
drag, startPoint x: 568, startPoint y: 385, endPoint x: 586, endPoint y: 390, distance: 18.5
click at [568, 385] on img at bounding box center [565, 383] width 22 height 22
click at [472, 385] on img at bounding box center [476, 383] width 22 height 22
click at [485, 346] on div "Classic" at bounding box center [488, 345] width 32 height 9
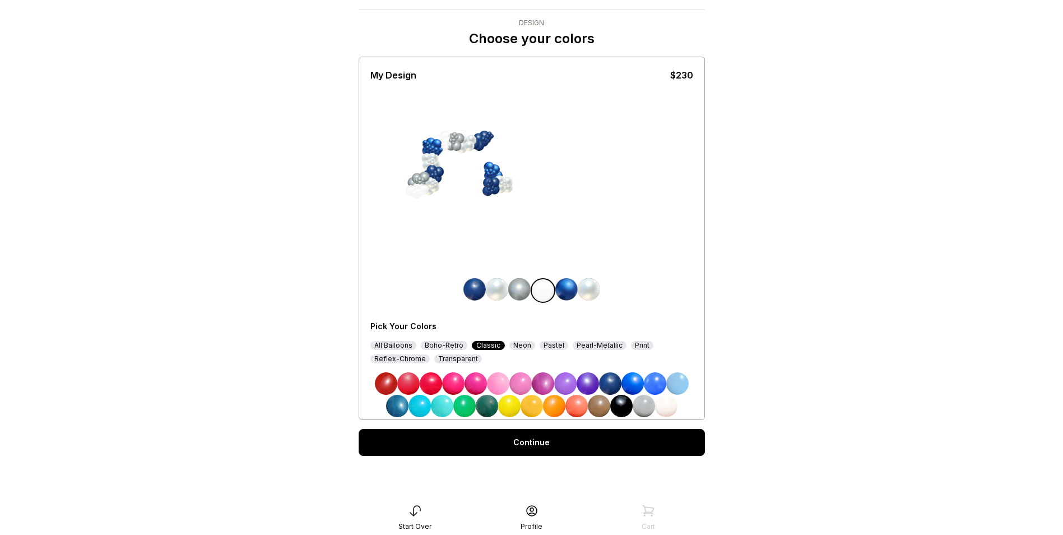
click at [645, 407] on img at bounding box center [644, 406] width 22 height 22
click at [668, 406] on img at bounding box center [666, 406] width 22 height 22
click at [397, 410] on img at bounding box center [397, 406] width 22 height 22
click at [615, 382] on img at bounding box center [610, 383] width 22 height 22
click at [397, 402] on img at bounding box center [397, 406] width 22 height 22
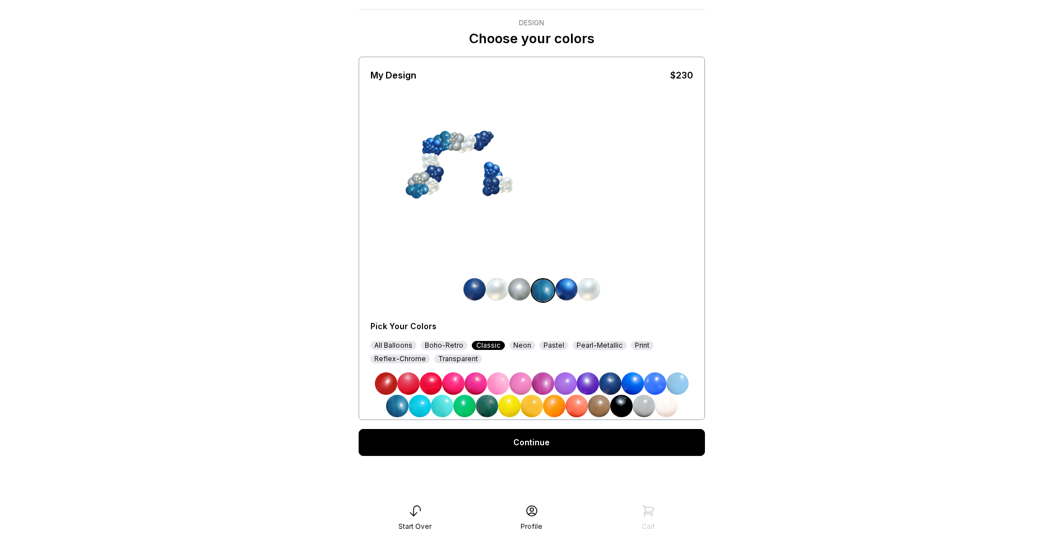
click at [608, 380] on img at bounding box center [610, 383] width 22 height 22
click at [404, 360] on div "Reflex-Chrome" at bounding box center [400, 358] width 59 height 9
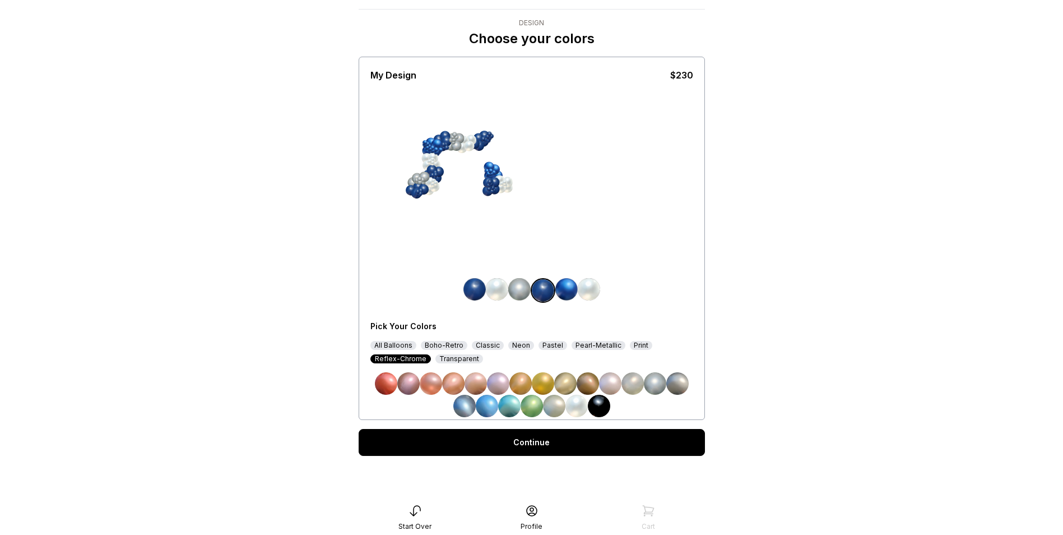
click at [581, 345] on div "Pearl-Metallic" at bounding box center [599, 345] width 54 height 9
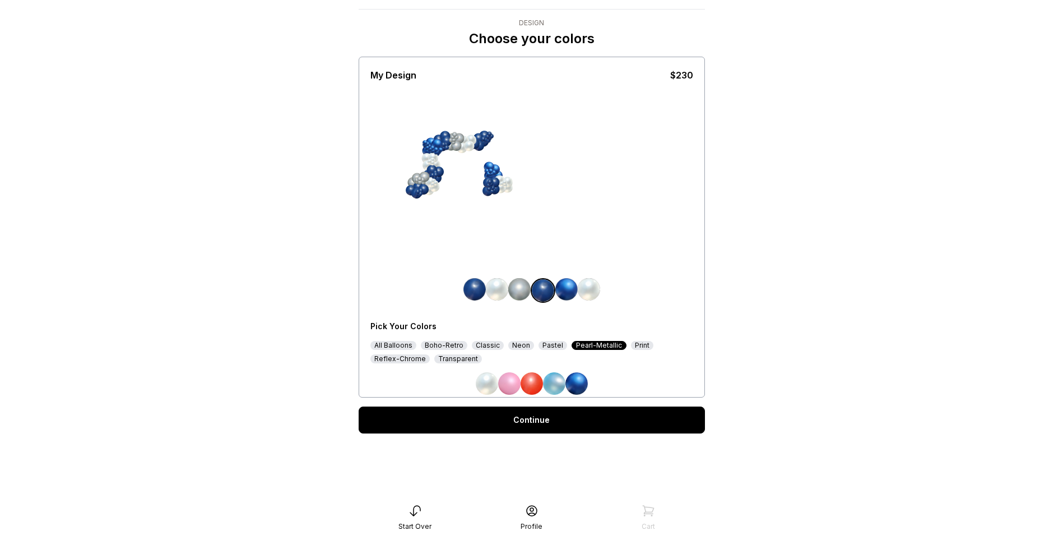
click at [482, 346] on div "Classic" at bounding box center [488, 345] width 32 height 9
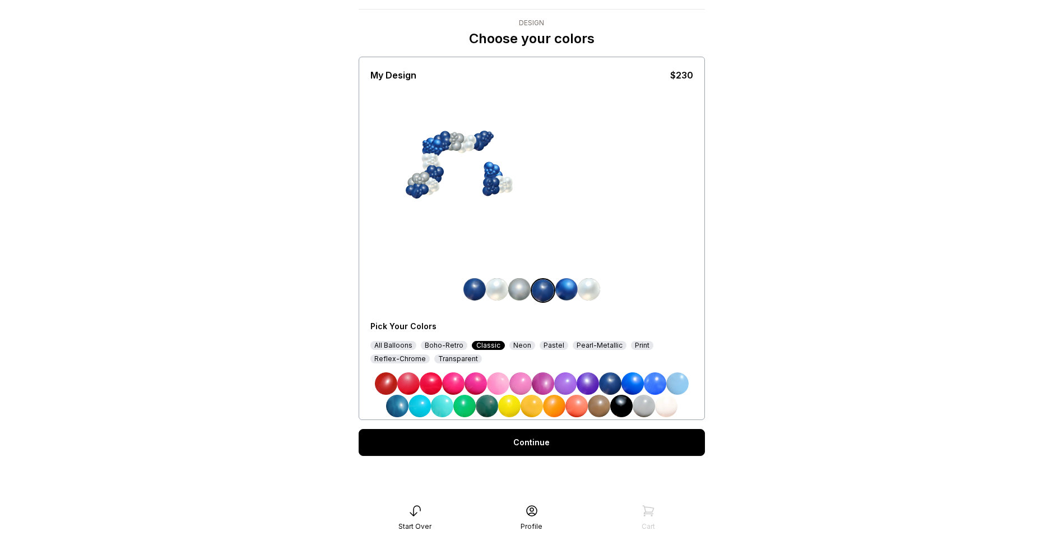
click at [399, 406] on img at bounding box center [397, 406] width 22 height 22
click at [545, 447] on link "Continue" at bounding box center [532, 442] width 346 height 27
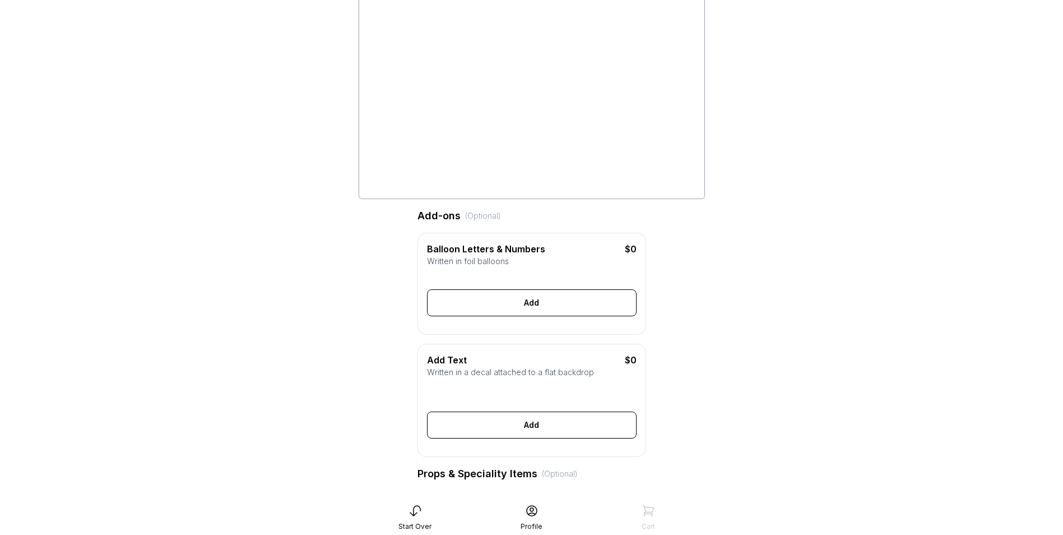
scroll to position [112, 0]
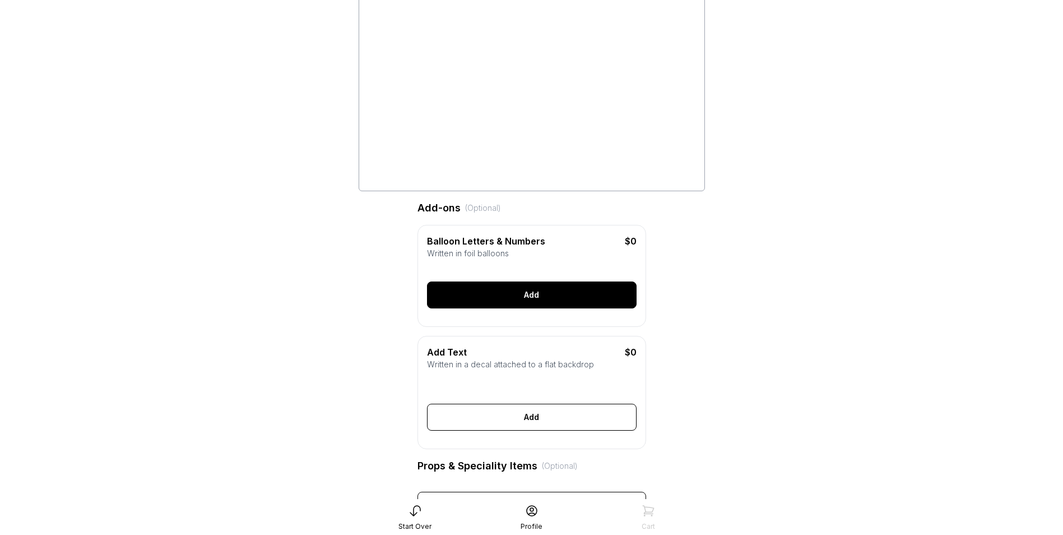
click at [538, 299] on div "Add" at bounding box center [532, 294] width 210 height 27
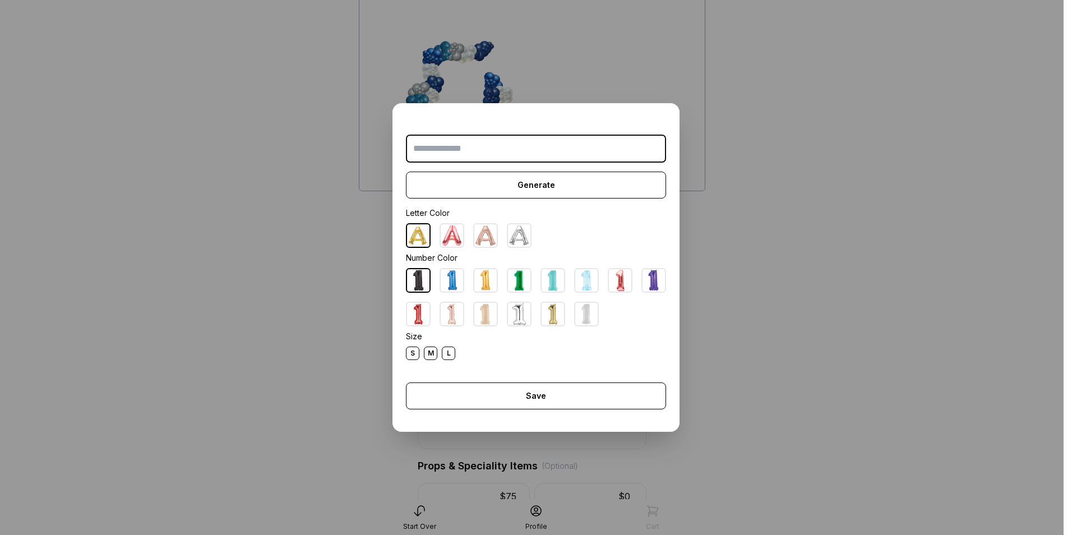
click at [523, 236] on img at bounding box center [519, 235] width 22 height 22
click at [468, 154] on input "text" at bounding box center [536, 149] width 260 height 28
type input "***"
click at [412, 354] on div "S" at bounding box center [412, 352] width 13 height 13
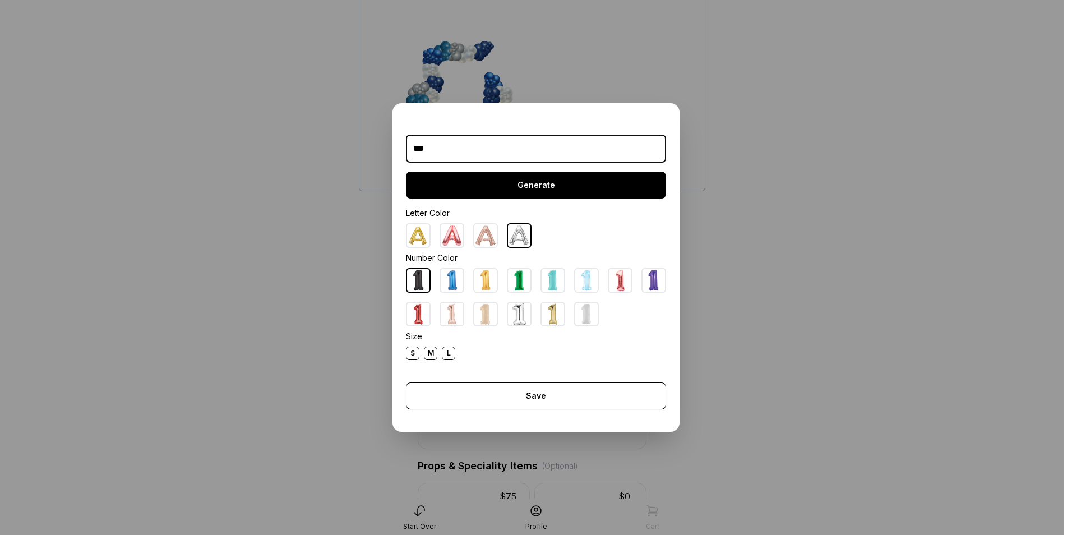
drag, startPoint x: 539, startPoint y: 184, endPoint x: 540, endPoint y: 194, distance: 10.1
click at [540, 184] on div "Generate" at bounding box center [536, 185] width 260 height 27
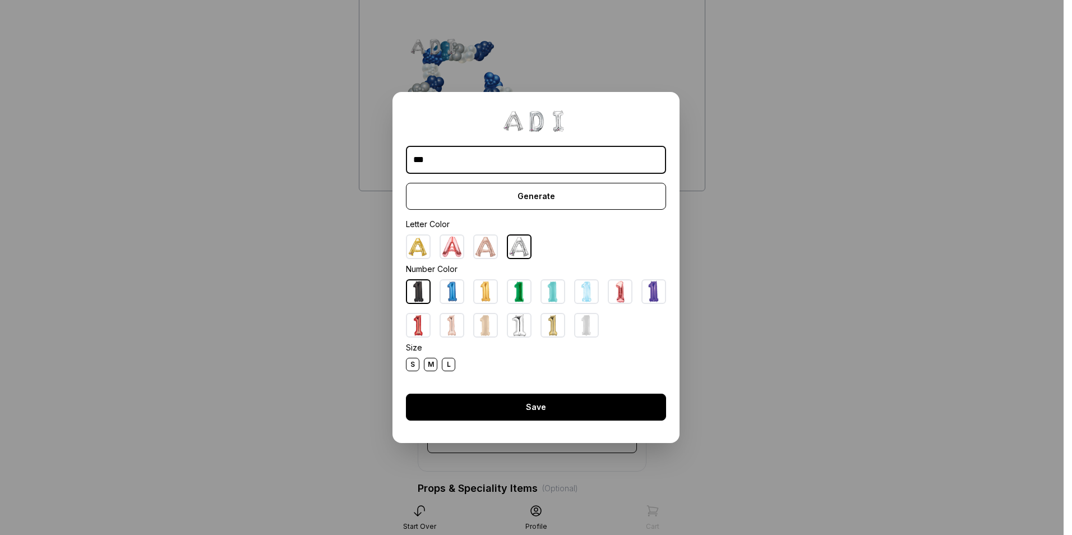
click at [529, 412] on div "Save" at bounding box center [536, 407] width 260 height 27
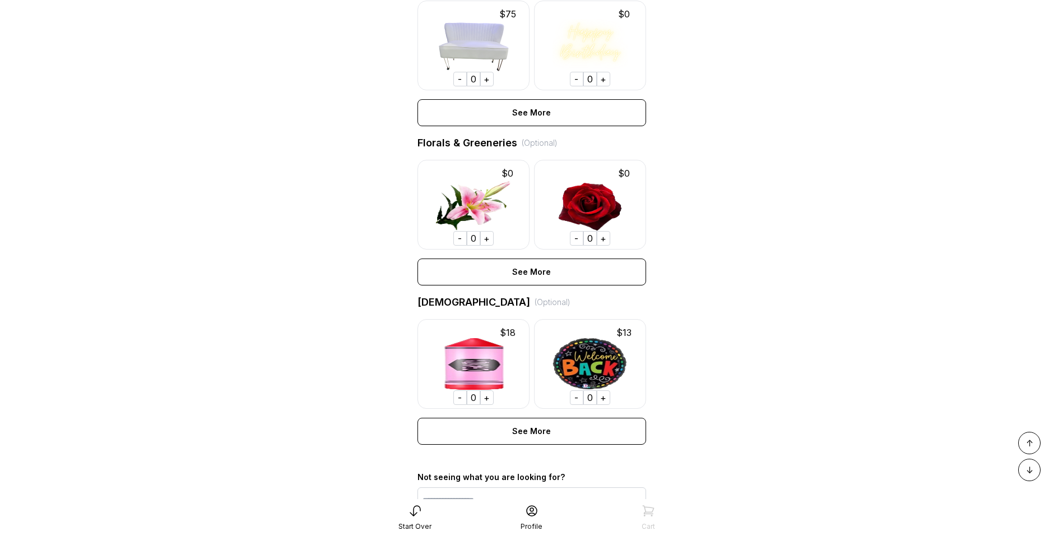
scroll to position [750, 0]
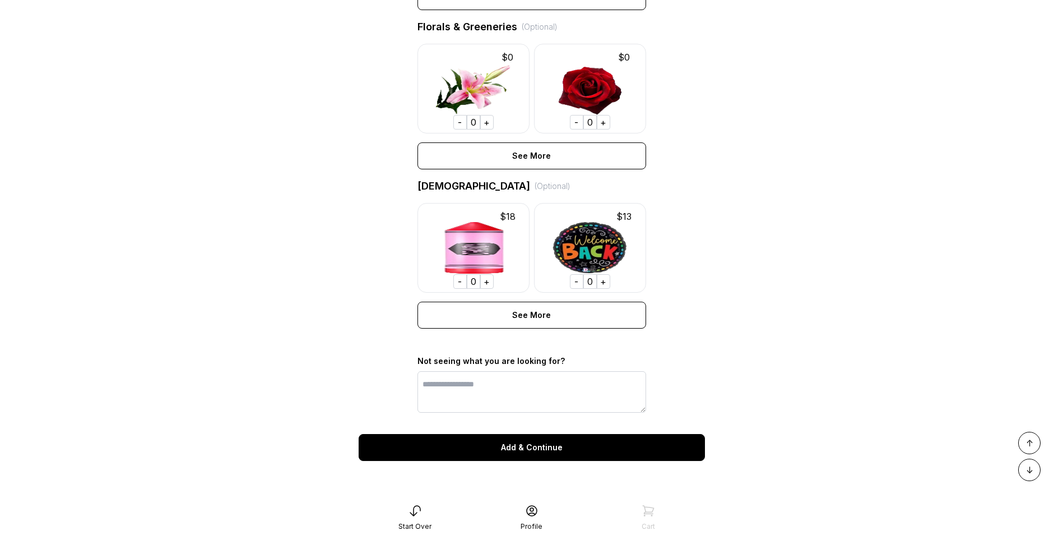
click at [523, 451] on div "Add & Continue" at bounding box center [532, 447] width 346 height 27
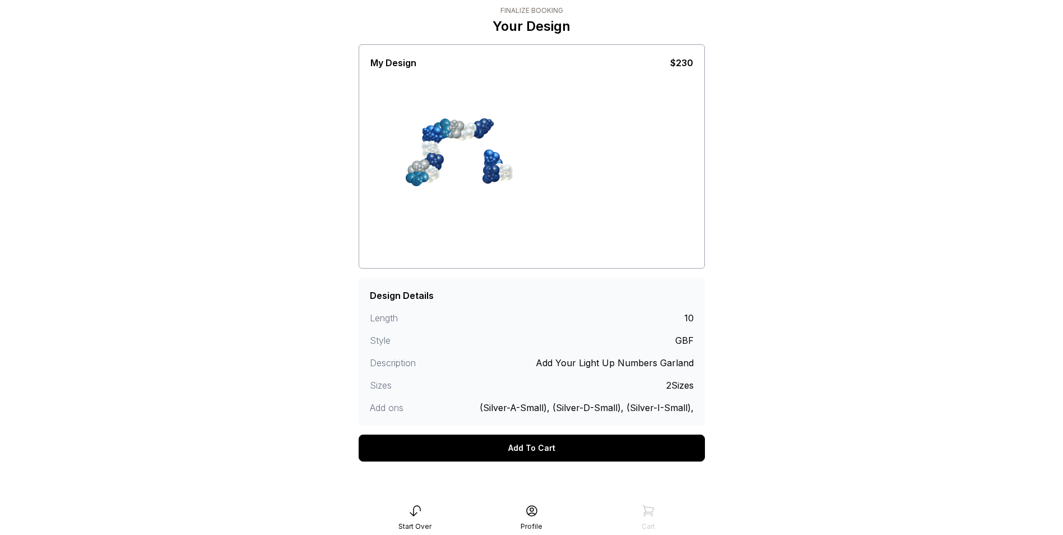
scroll to position [39, 0]
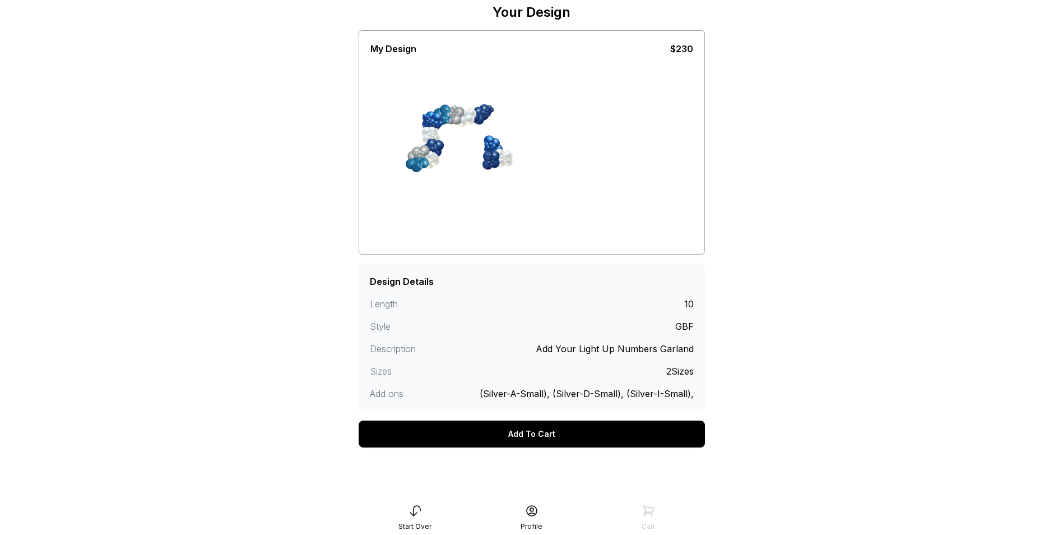
click at [498, 433] on div "Add To Cart" at bounding box center [532, 433] width 346 height 27
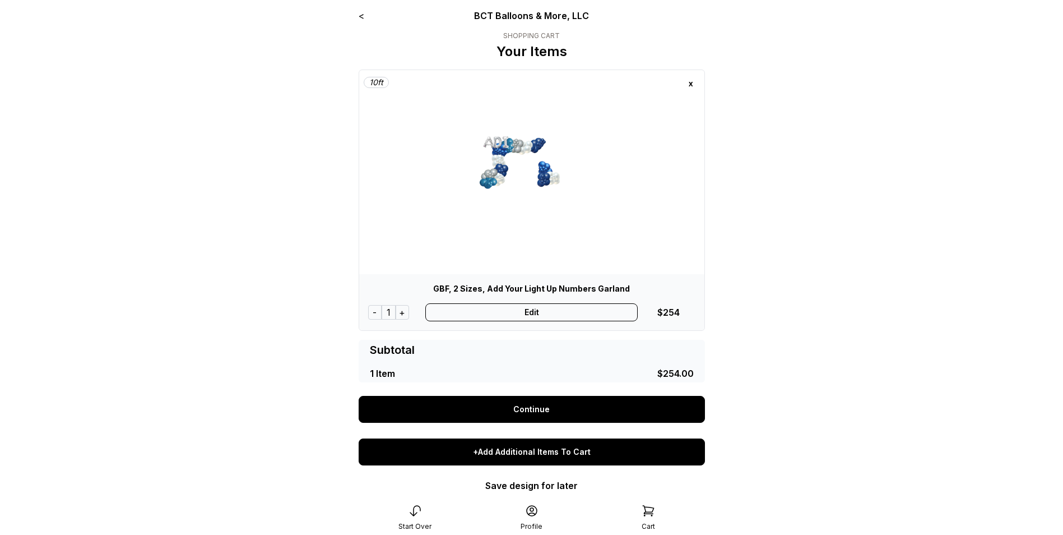
click at [543, 459] on div "+Add Additional Items To Cart" at bounding box center [532, 451] width 346 height 27
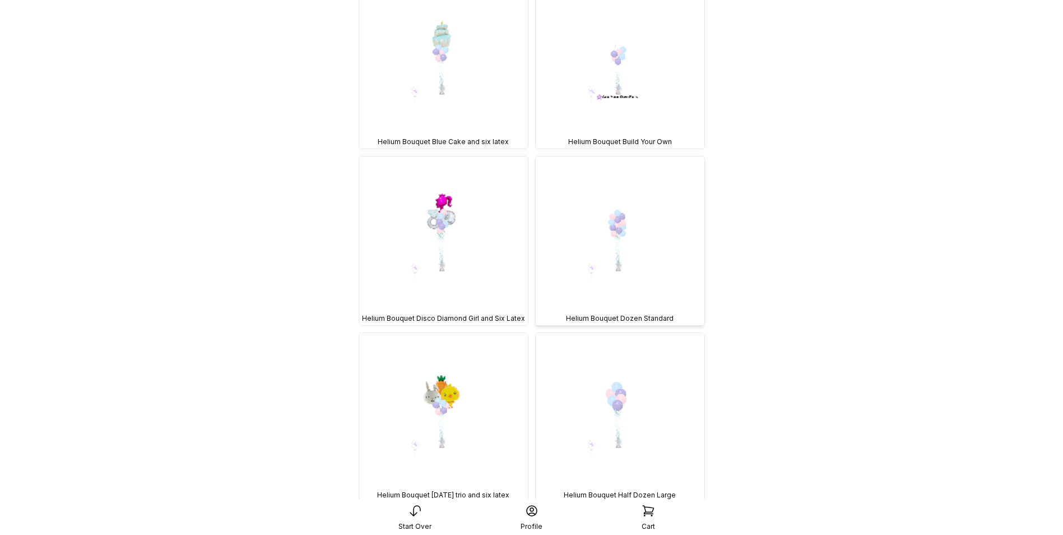
scroll to position [10910, 0]
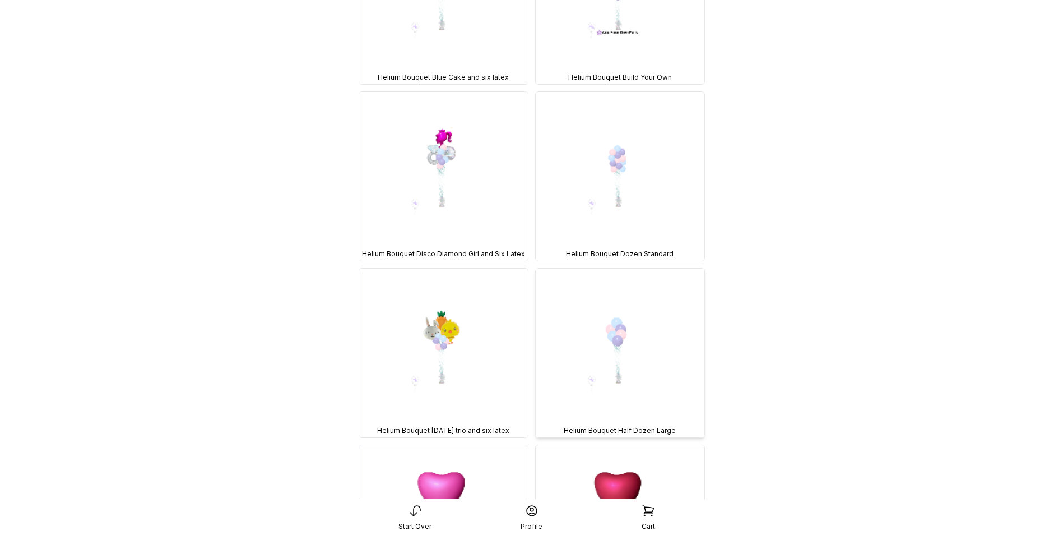
click at [622, 325] on img at bounding box center [620, 353] width 169 height 169
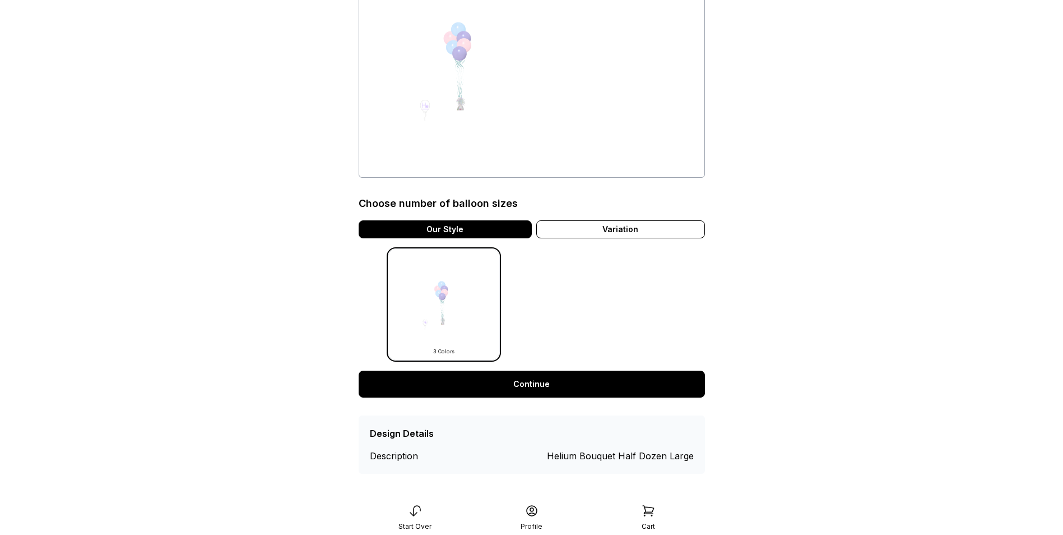
scroll to position [129, 0]
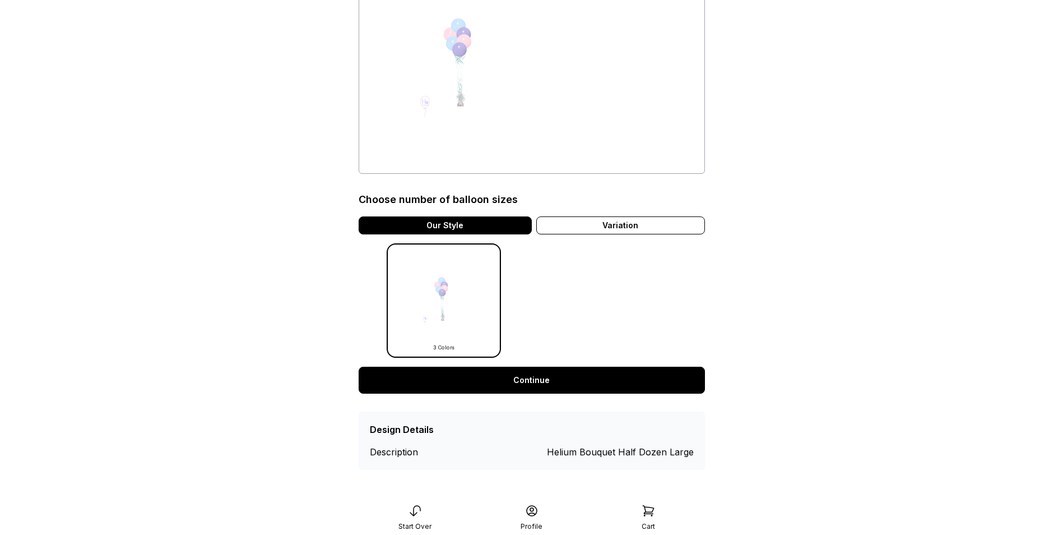
click at [547, 377] on link "Continue" at bounding box center [532, 380] width 346 height 27
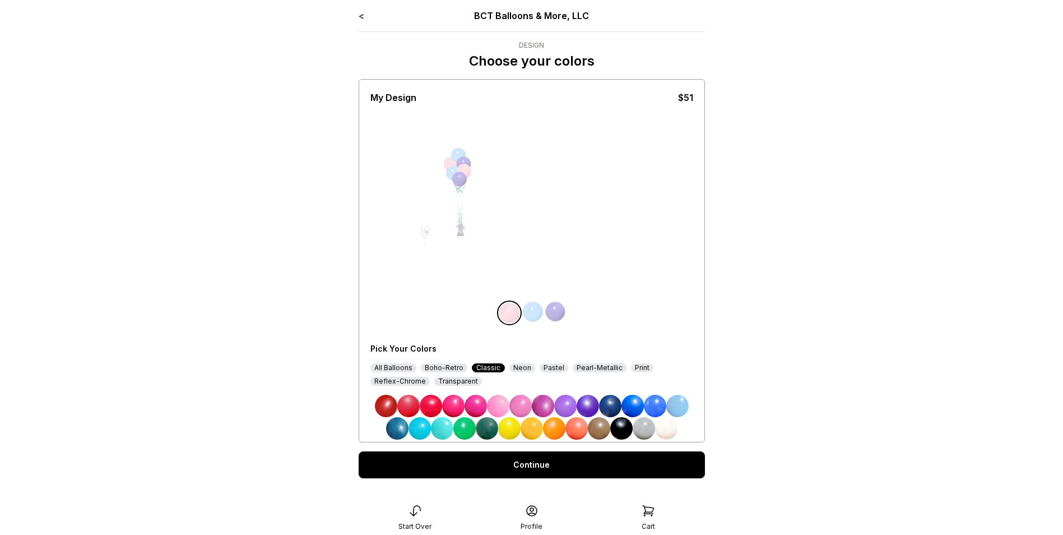
click at [588, 367] on div "Pearl-Metallic" at bounding box center [600, 367] width 54 height 9
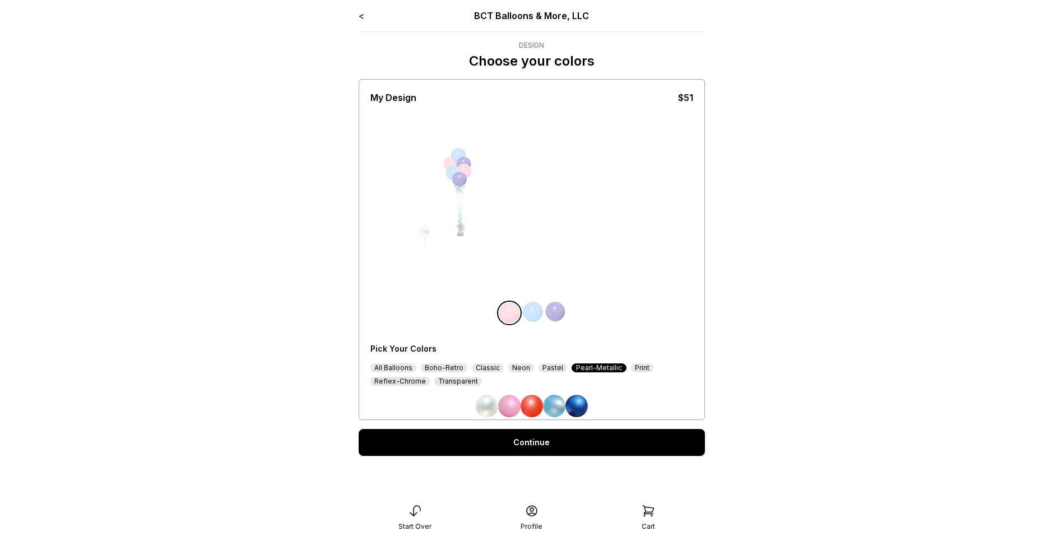
click at [579, 408] on img at bounding box center [577, 406] width 22 height 22
click at [486, 406] on img at bounding box center [487, 406] width 22 height 22
click at [531, 303] on img at bounding box center [533, 311] width 22 height 22
click at [488, 404] on img at bounding box center [487, 406] width 22 height 22
drag, startPoint x: 513, startPoint y: 314, endPoint x: 581, endPoint y: 394, distance: 105.0
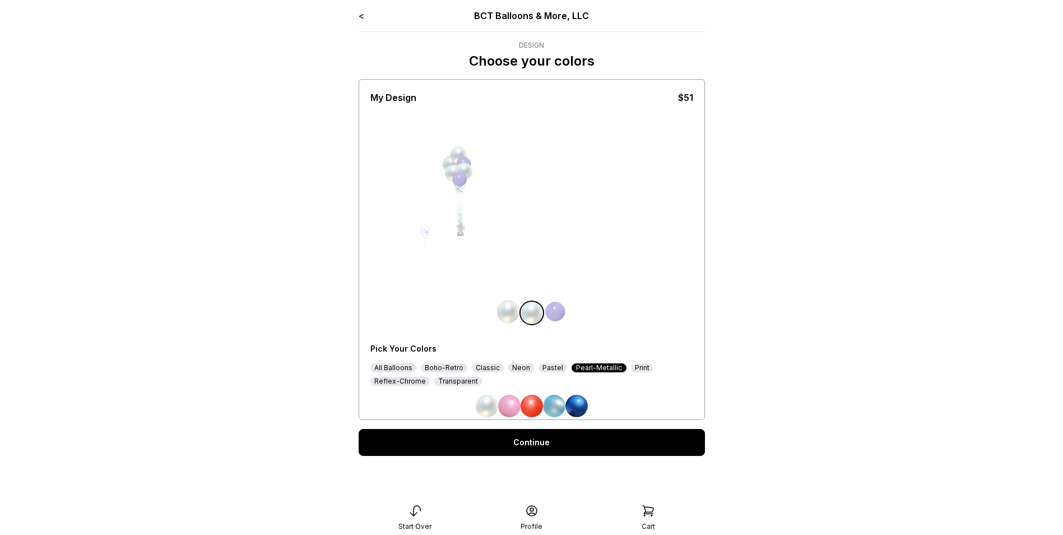
click at [514, 314] on img at bounding box center [508, 311] width 22 height 22
click at [581, 401] on img at bounding box center [577, 406] width 22 height 22
click at [559, 310] on img at bounding box center [555, 311] width 22 height 22
click at [416, 377] on div "Reflex-Chrome" at bounding box center [400, 381] width 59 height 9
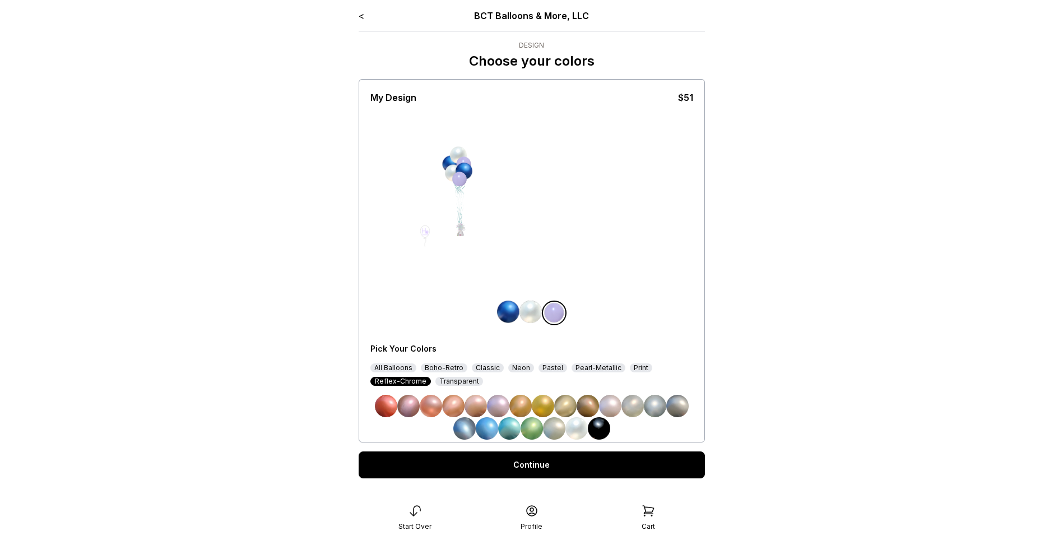
click at [658, 401] on img at bounding box center [655, 406] width 22 height 22
click at [683, 412] on img at bounding box center [678, 406] width 22 height 22
click at [469, 427] on img at bounding box center [465, 428] width 22 height 22
click at [632, 408] on img at bounding box center [633, 406] width 22 height 22
click at [660, 407] on img at bounding box center [655, 406] width 22 height 22
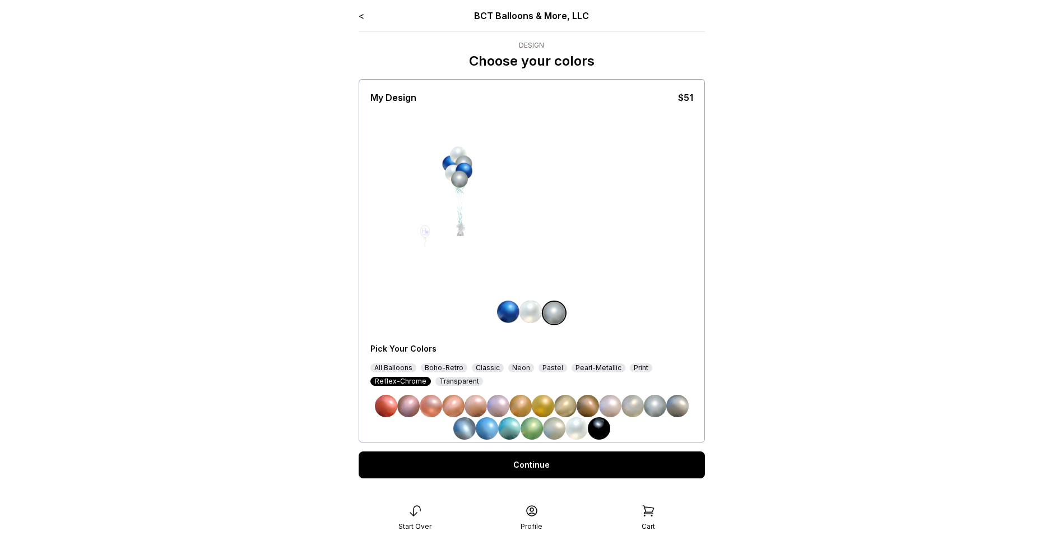
click at [471, 429] on img at bounding box center [465, 428] width 22 height 22
click at [471, 427] on img at bounding box center [465, 428] width 22 height 22
click at [466, 429] on img at bounding box center [465, 428] width 22 height 22
click at [469, 425] on img at bounding box center [465, 428] width 22 height 22
click at [662, 406] on img at bounding box center [655, 406] width 22 height 22
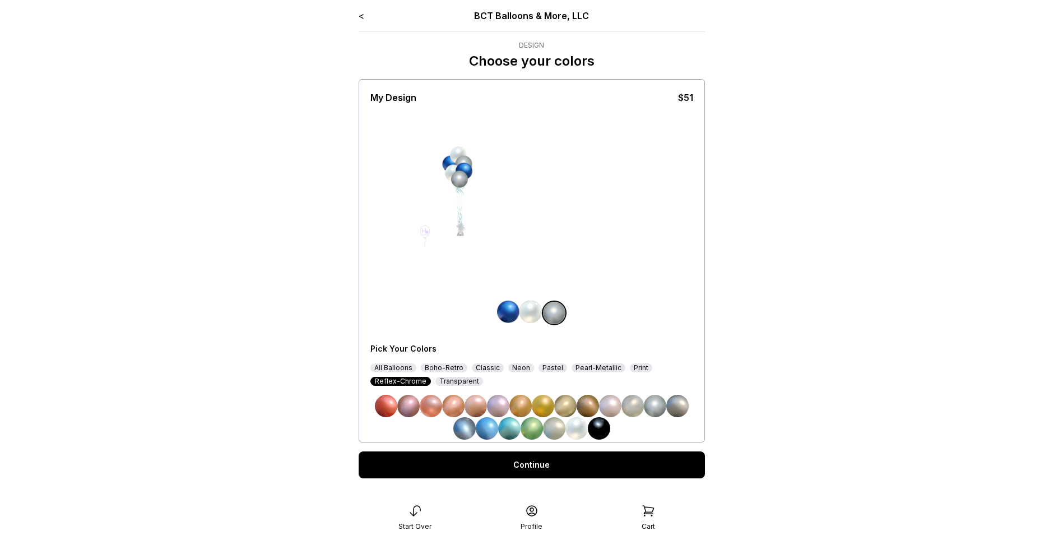
click at [528, 470] on link "Continue" at bounding box center [532, 464] width 346 height 27
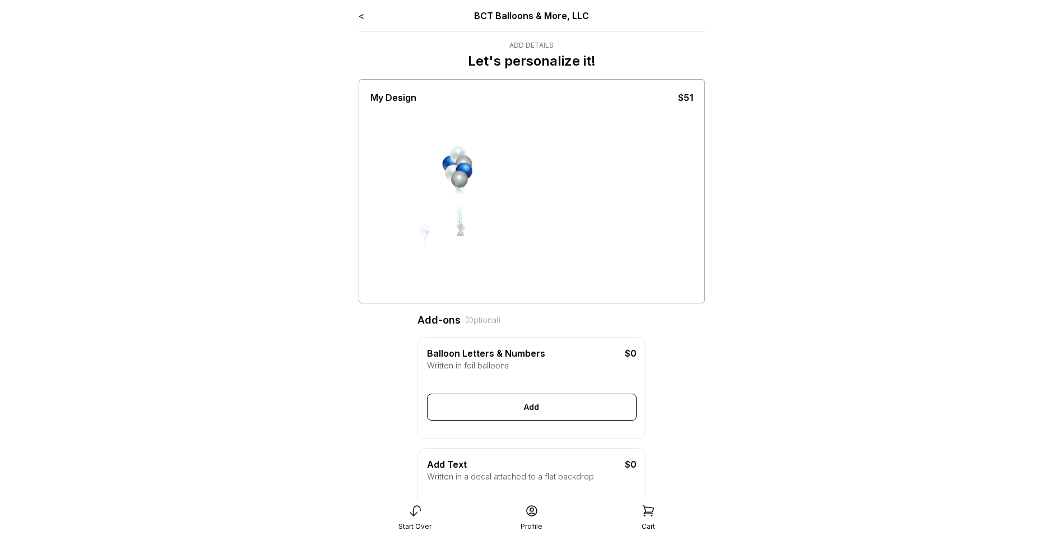
click at [461, 165] on div at bounding box center [464, 171] width 17 height 17
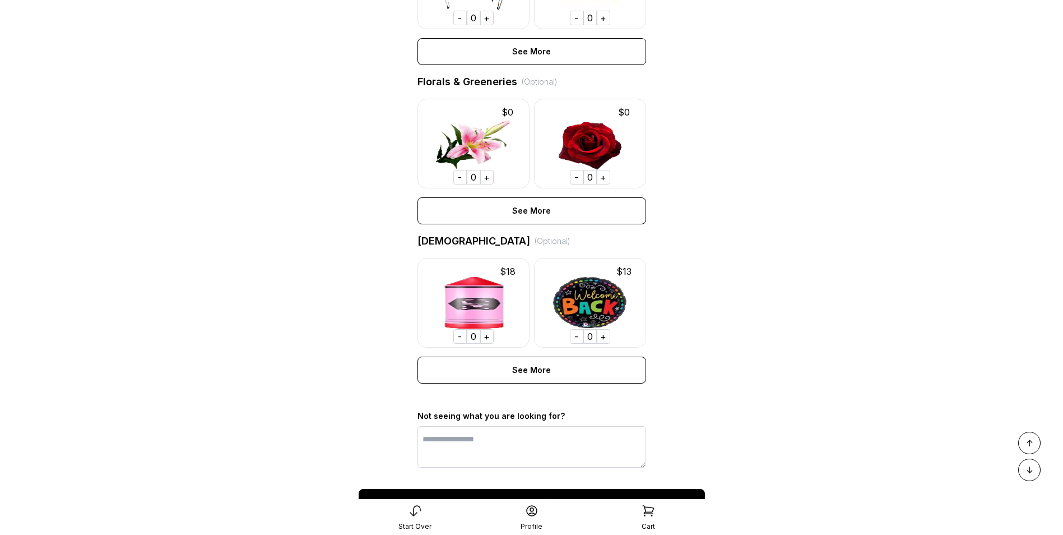
scroll to position [727, 0]
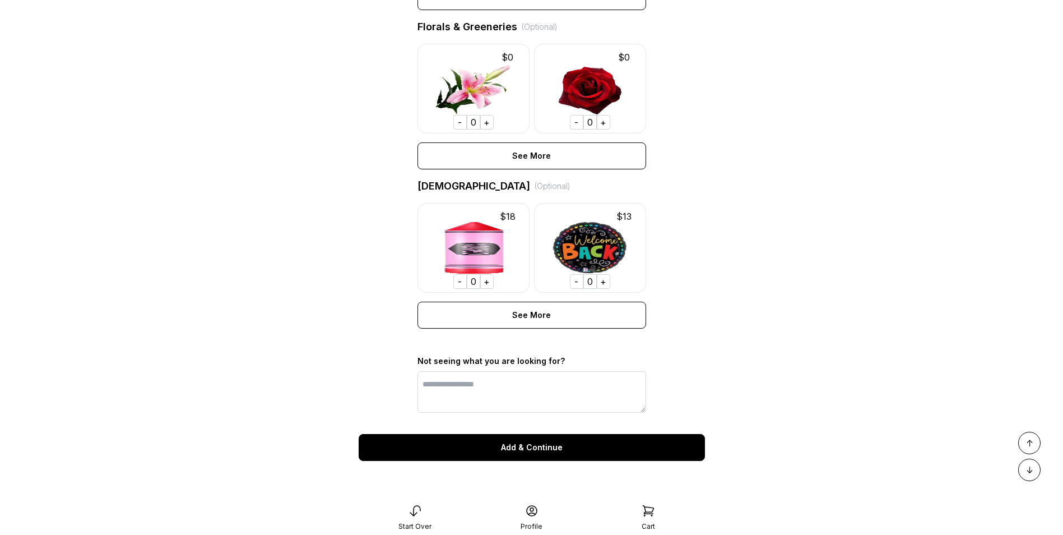
click at [526, 450] on div "Add & Continue" at bounding box center [532, 447] width 346 height 27
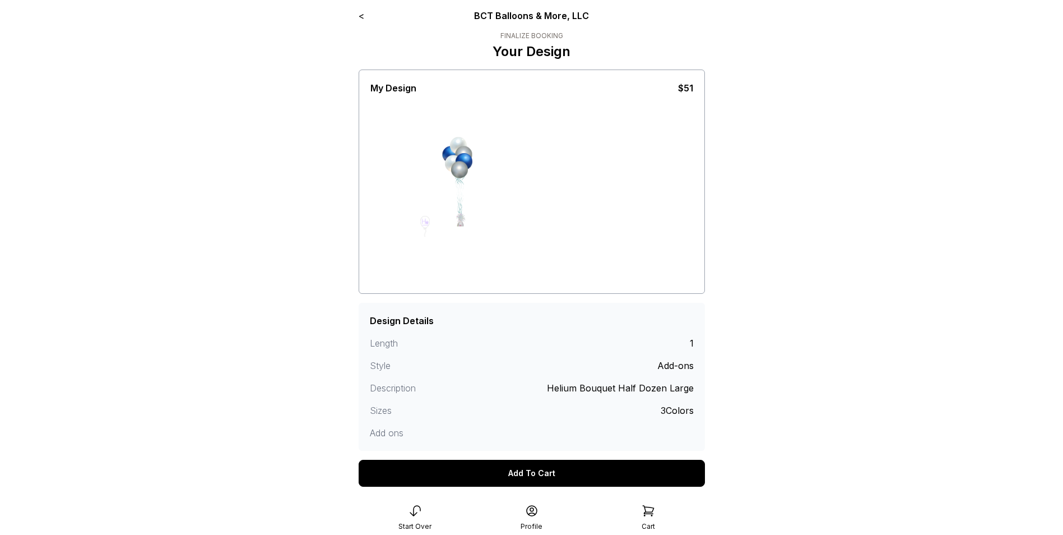
click at [533, 475] on div "Add To Cart" at bounding box center [532, 473] width 346 height 27
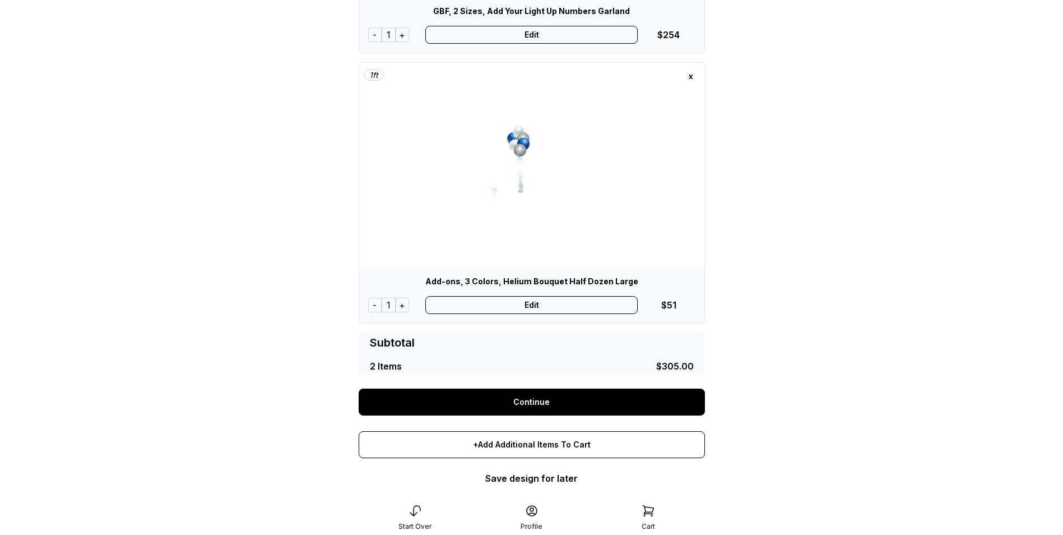
scroll to position [280, 0]
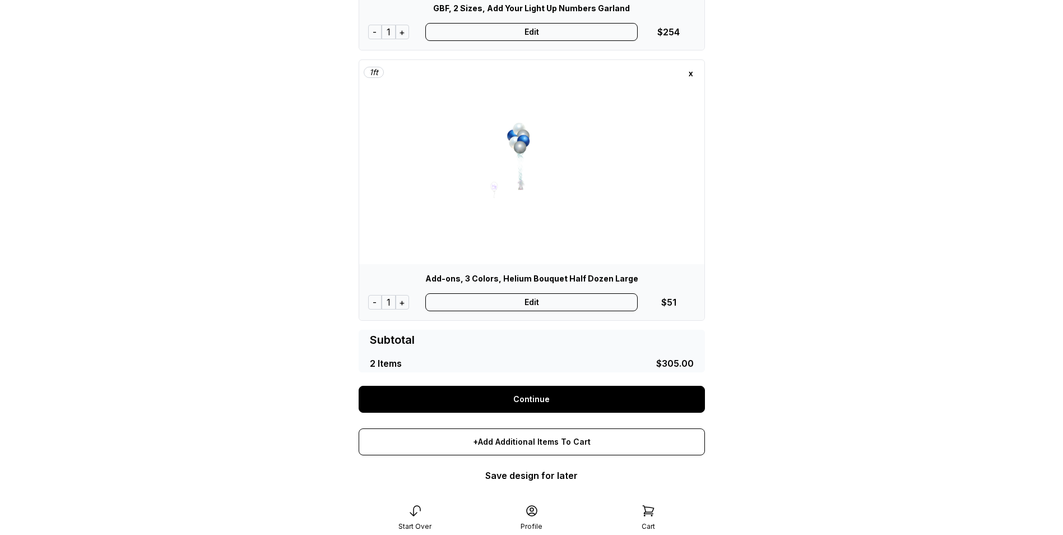
click at [404, 303] on div "+" at bounding box center [402, 302] width 13 height 15
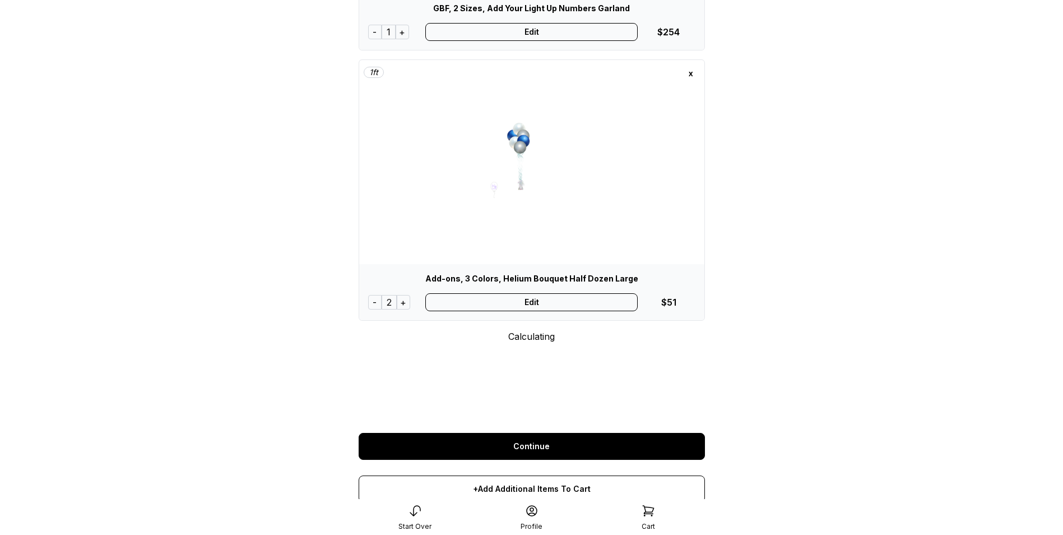
click at [402, 303] on div "+" at bounding box center [403, 302] width 13 height 15
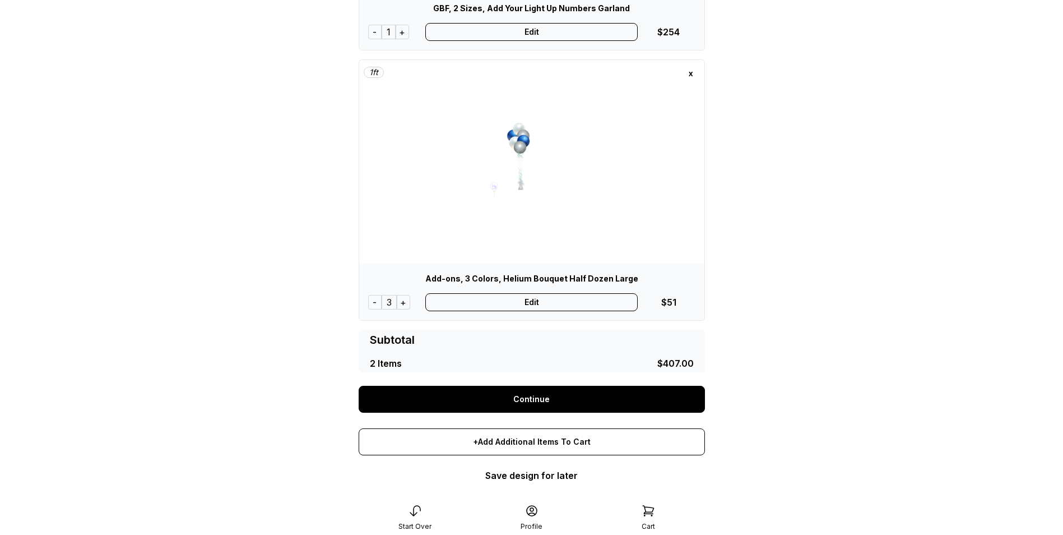
click at [403, 303] on div "+" at bounding box center [403, 302] width 13 height 15
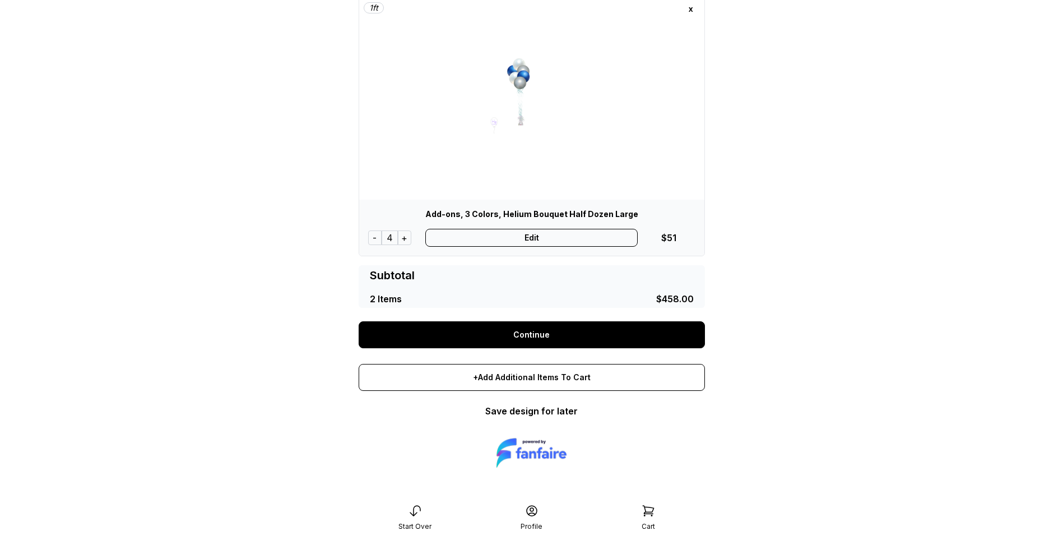
scroll to position [121, 0]
